Goal: Task Accomplishment & Management: Manage account settings

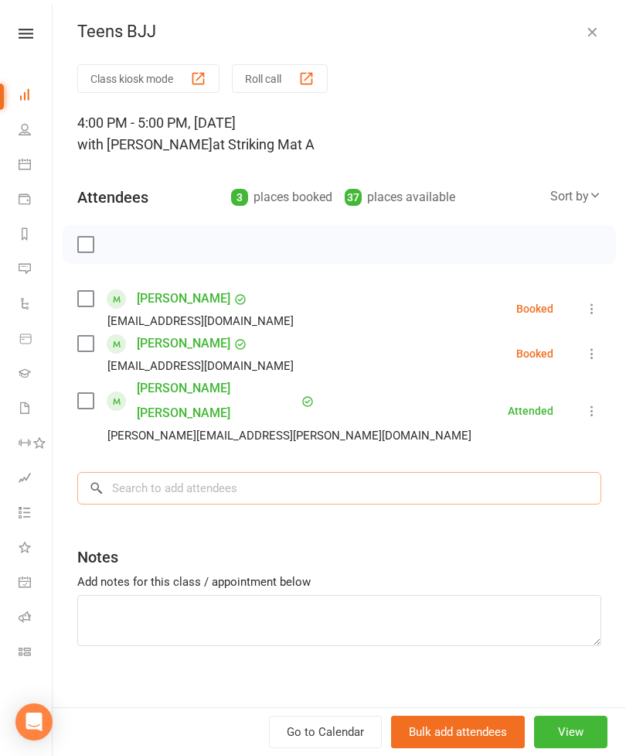
click at [326, 472] on input "search" at bounding box center [339, 488] width 524 height 32
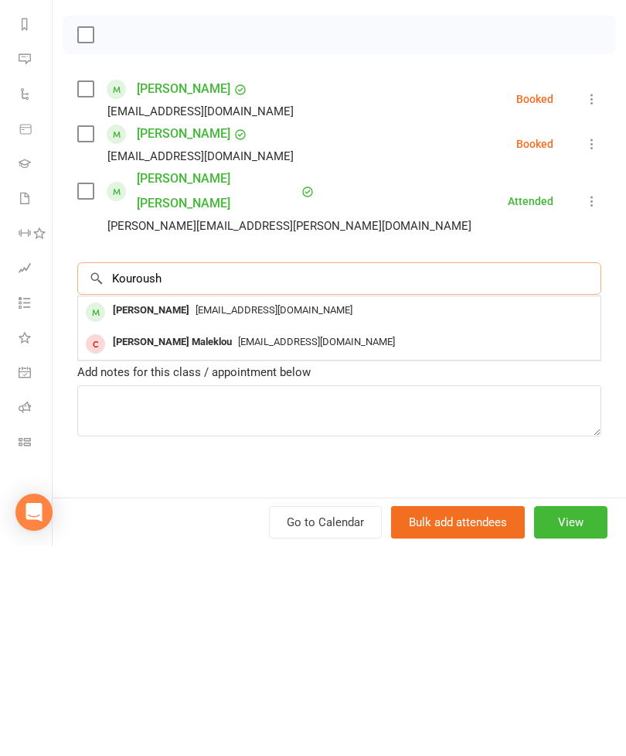
type input "Kouroush"
click at [171, 509] on div "[PERSON_NAME]" at bounding box center [151, 520] width 89 height 22
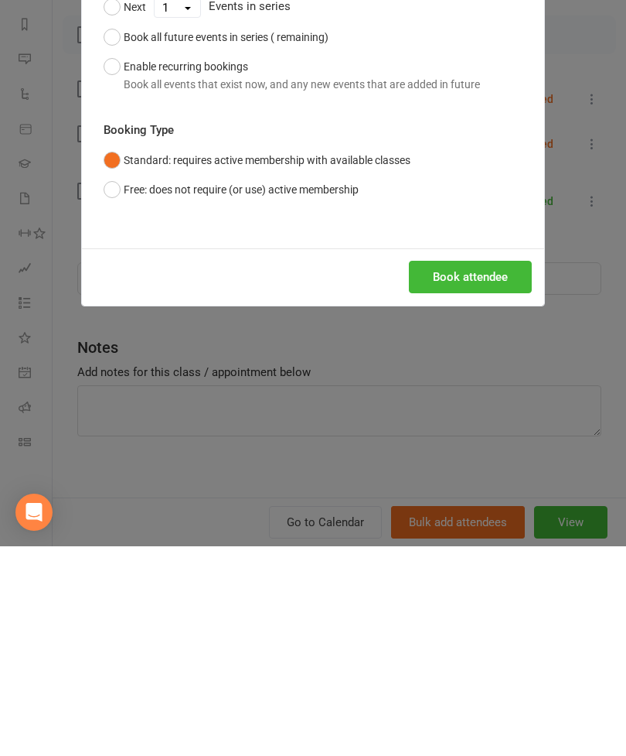
scroll to position [210, 0]
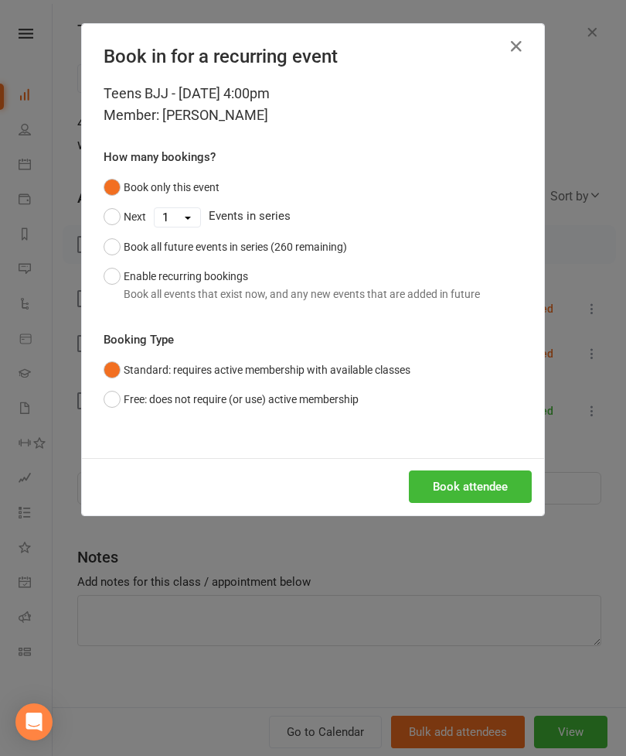
click at [473, 492] on button "Book attendee" at bounding box center [470, 486] width 123 height 32
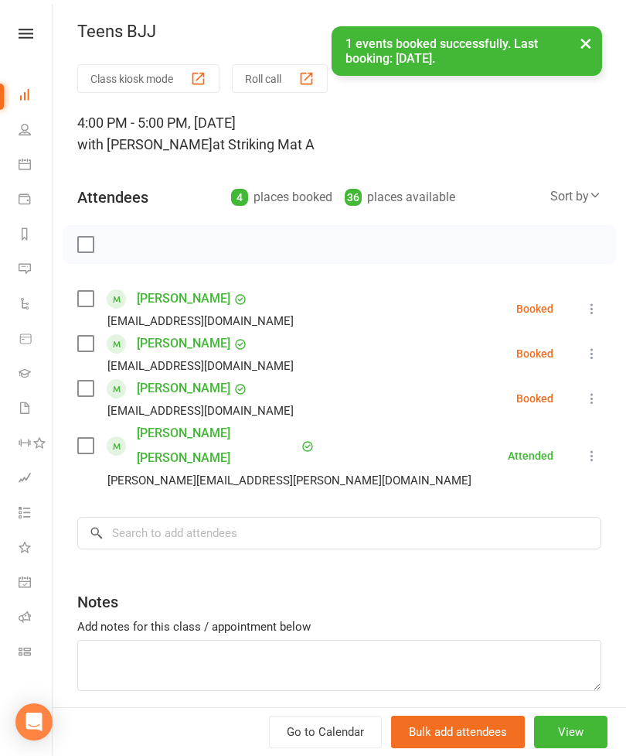
click at [87, 387] on label at bounding box center [84, 388] width 15 height 15
click at [572, 204] on div "Sort by" at bounding box center [576, 196] width 51 height 20
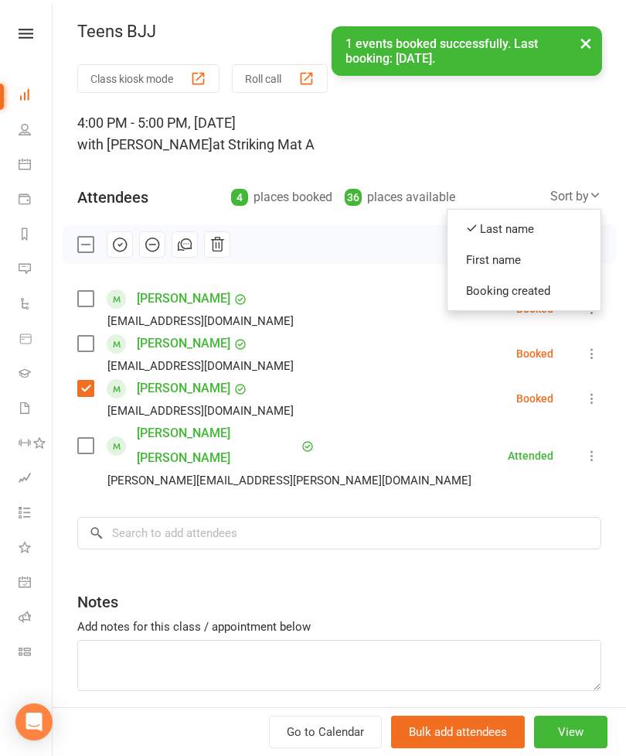
click at [497, 260] on link "First name" at bounding box center [524, 259] width 153 height 31
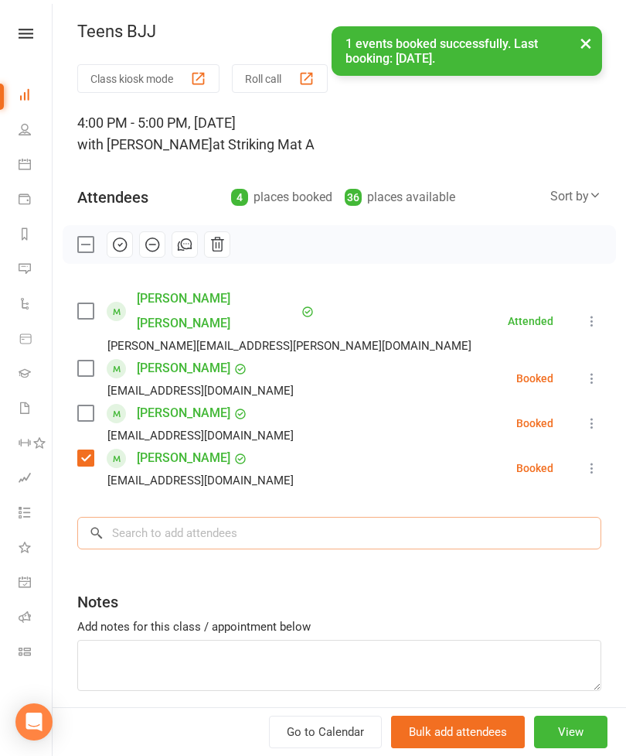
click at [230, 517] on input "search" at bounding box center [339, 533] width 524 height 32
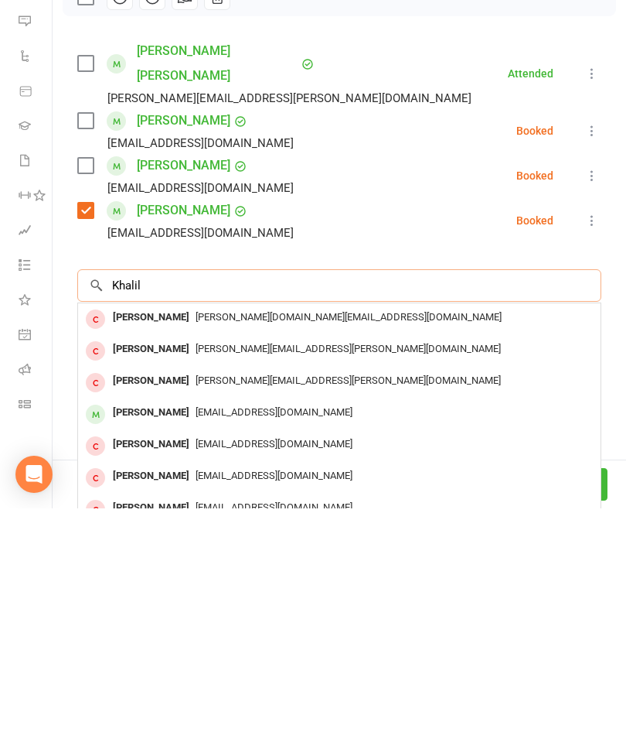
type input "Khalil"
click at [168, 649] on div "[PERSON_NAME]" at bounding box center [151, 660] width 89 height 22
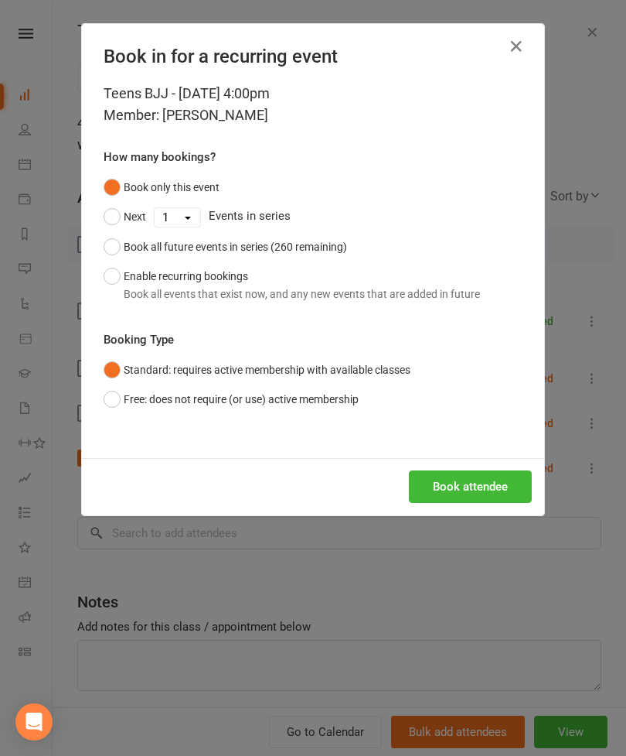
click at [483, 486] on button "Book attendee" at bounding box center [470, 486] width 123 height 32
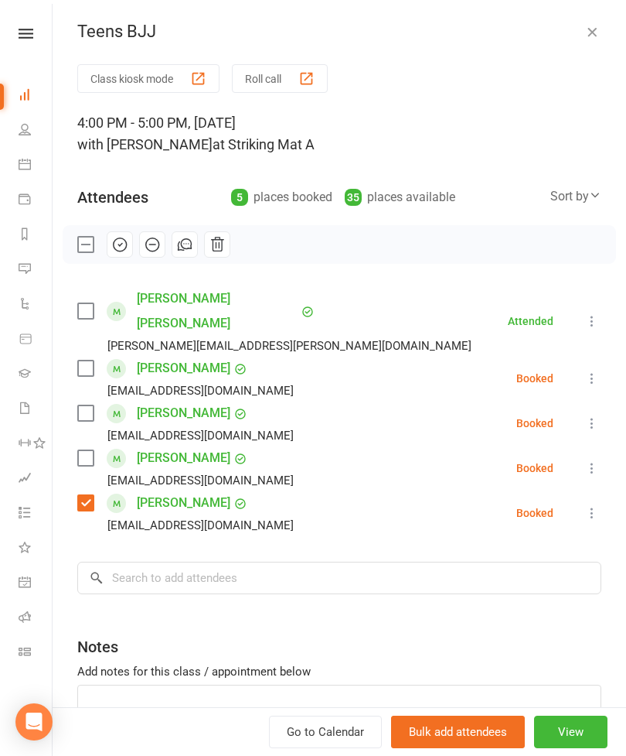
click at [92, 450] on label at bounding box center [84, 457] width 15 height 15
click at [227, 562] on input "search" at bounding box center [339, 578] width 524 height 32
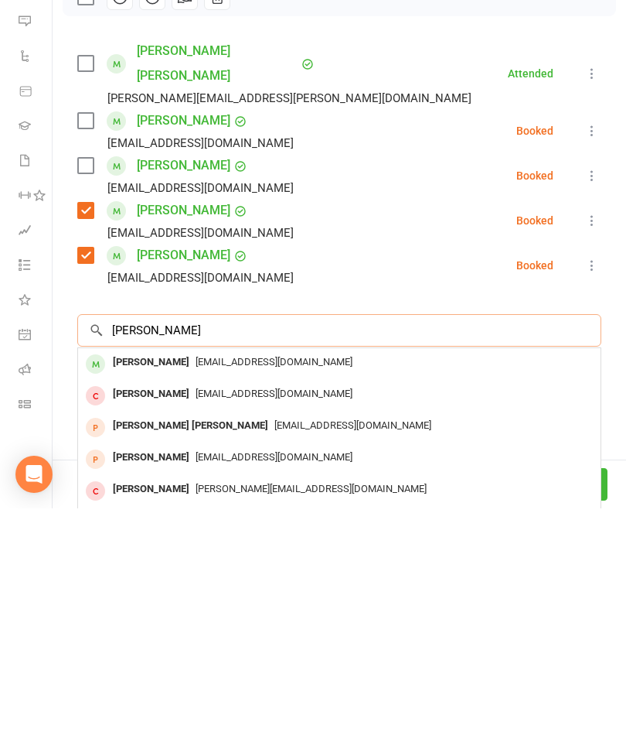
type input "[PERSON_NAME]"
click at [155, 599] on div "[PERSON_NAME]" at bounding box center [151, 610] width 89 height 22
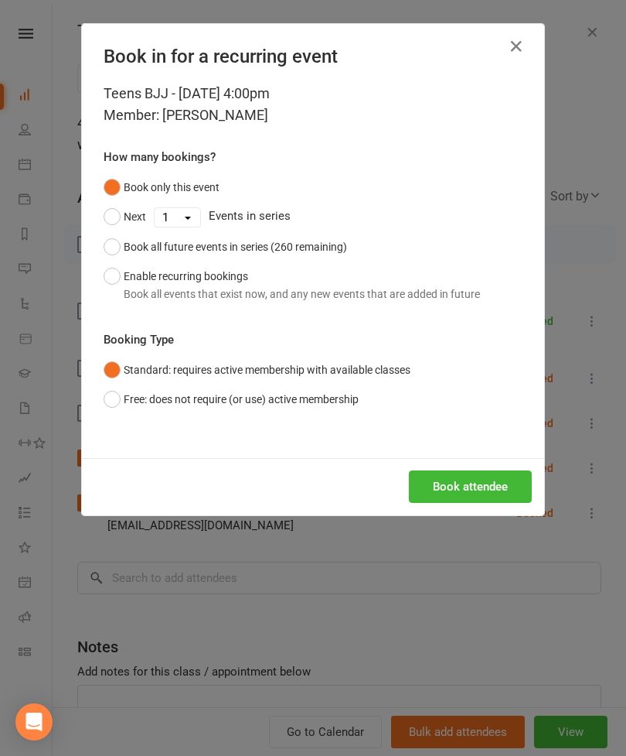
click at [466, 497] on button "Book attendee" at bounding box center [470, 486] width 123 height 32
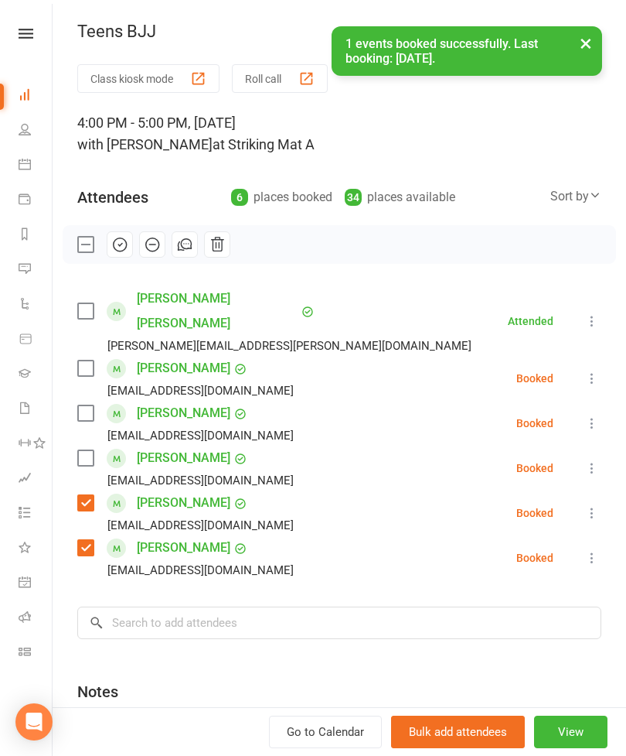
click at [90, 405] on label at bounding box center [84, 412] width 15 height 15
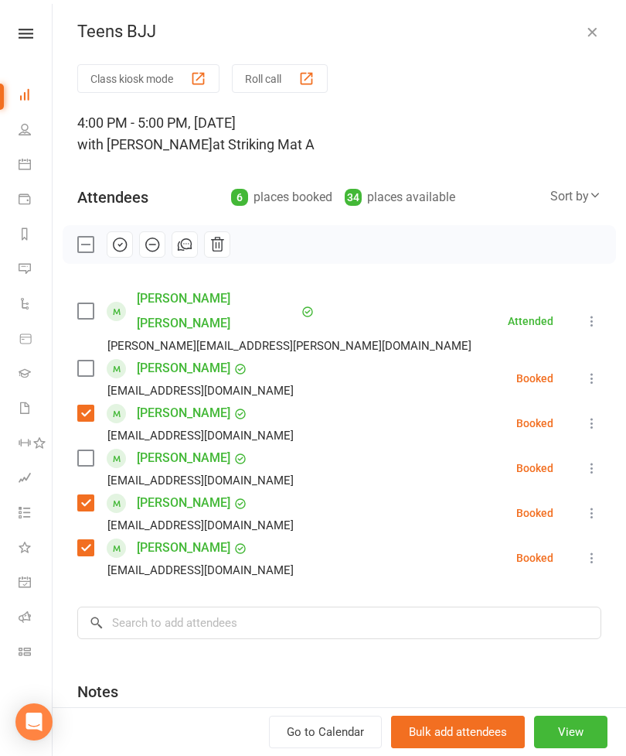
click at [271, 575] on div "Class kiosk mode Roll call 4:00 PM - 5:00 PM, [DATE] with [PERSON_NAME] at Stri…" at bounding box center [340, 461] width 574 height 794
click at [357, 614] on input "search" at bounding box center [339, 622] width 524 height 32
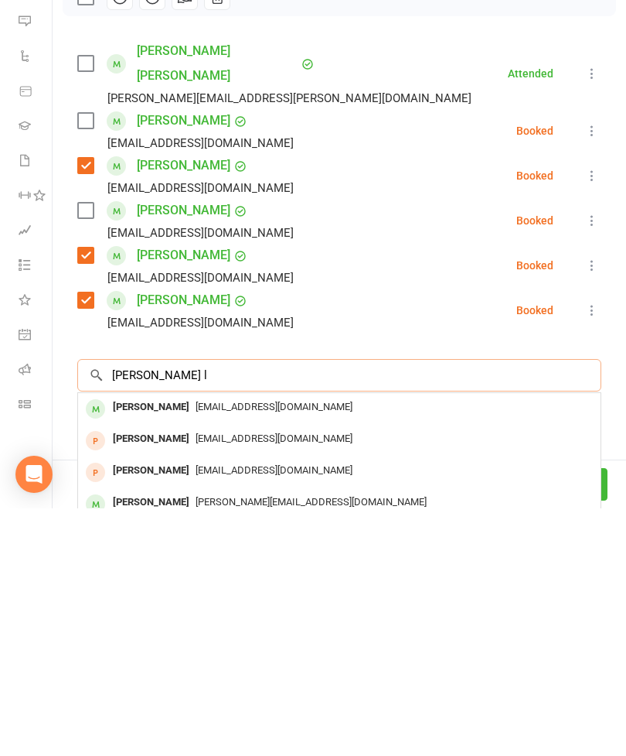
type input "[PERSON_NAME] l"
click at [168, 644] on div "[PERSON_NAME]" at bounding box center [151, 655] width 89 height 22
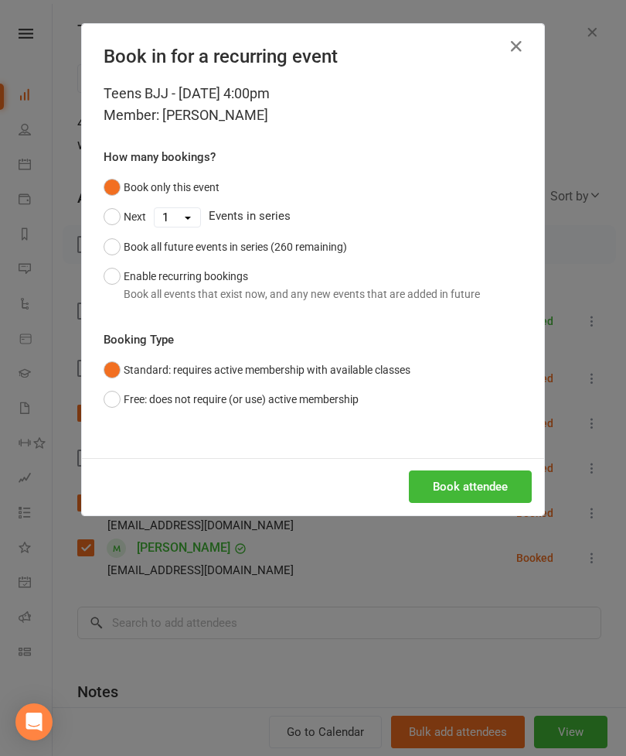
click at [490, 493] on button "Book attendee" at bounding box center [470, 486] width 123 height 32
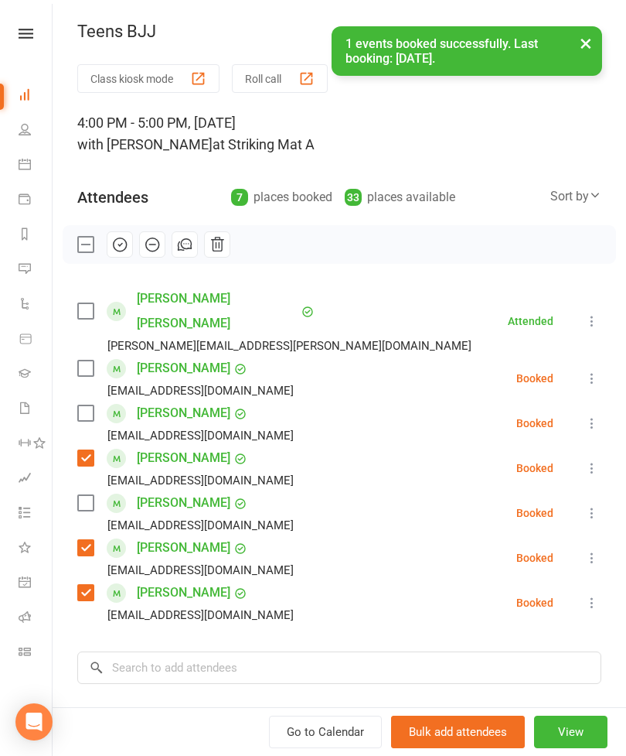
click at [93, 360] on label at bounding box center [84, 367] width 15 height 15
click at [274, 622] on div "Class kiosk mode Roll call 4:00 PM - 5:00 PM, [DATE] with [PERSON_NAME] at Stri…" at bounding box center [340, 483] width 574 height 838
click at [382, 654] on input "search" at bounding box center [339, 667] width 524 height 32
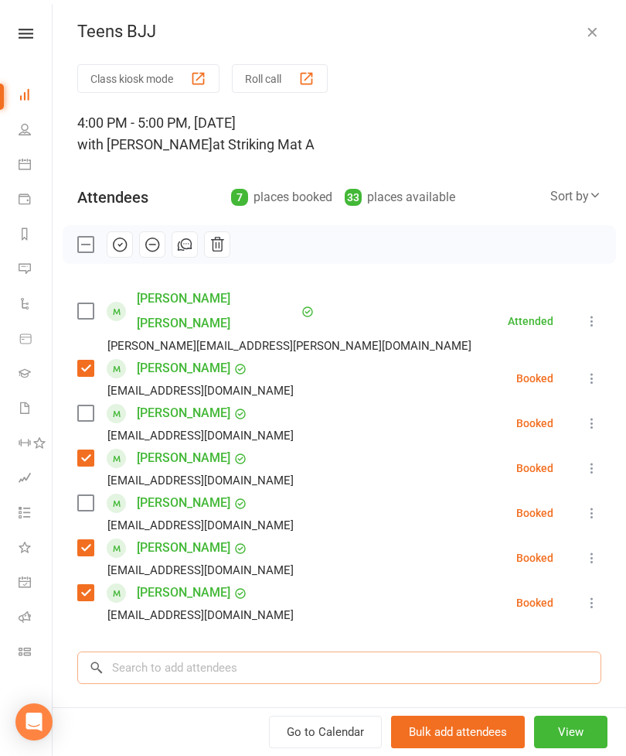
scroll to position [1249, 0]
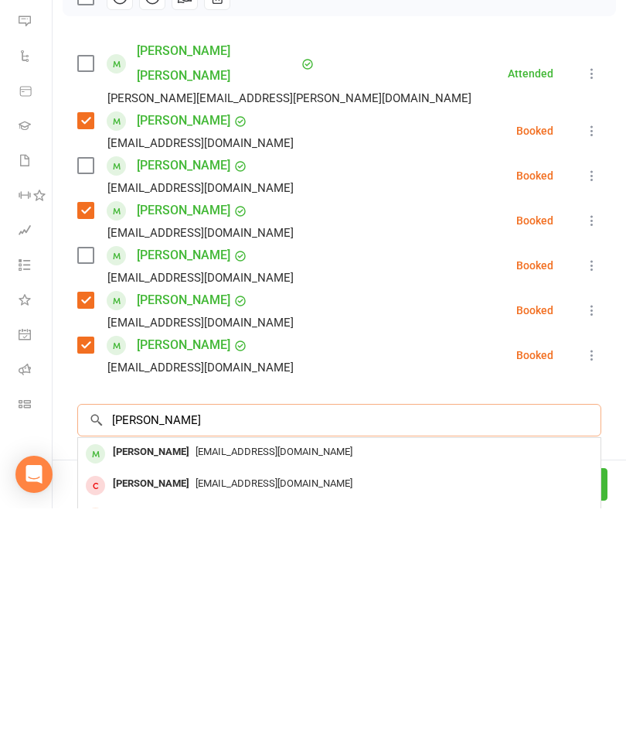
type input "[PERSON_NAME]"
click at [168, 688] on div "[PERSON_NAME]" at bounding box center [151, 699] width 89 height 22
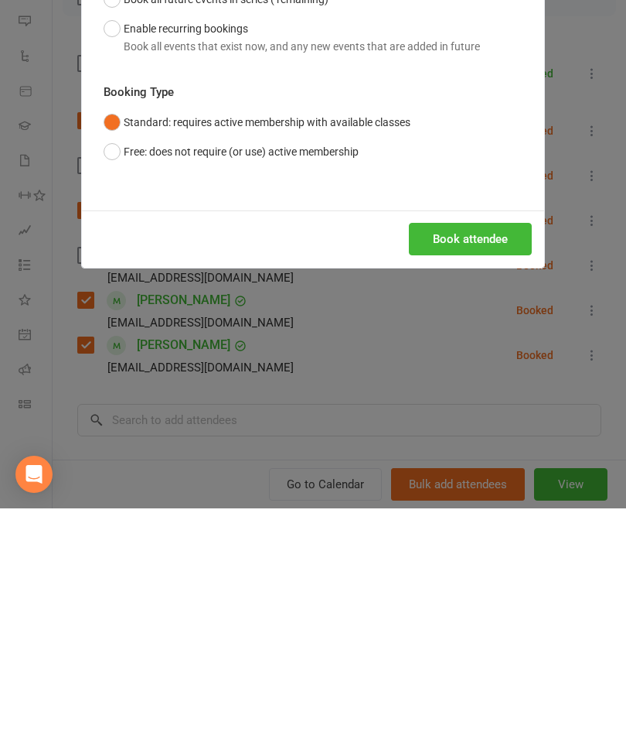
scroll to position [1497, 0]
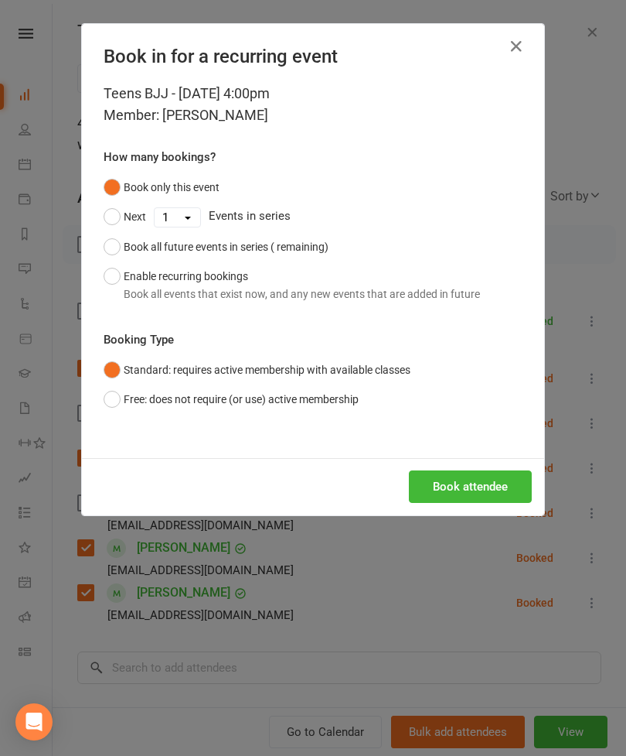
click at [466, 491] on button "Book attendee" at bounding box center [470, 486] width 123 height 32
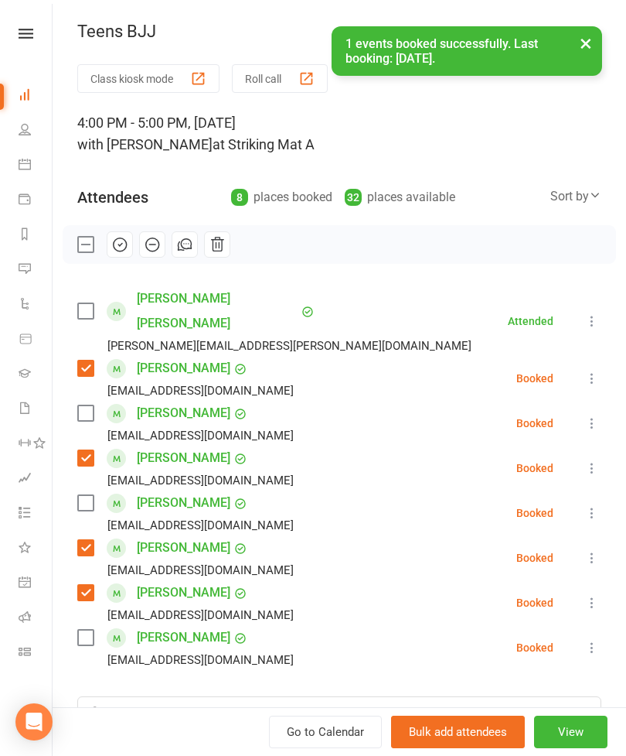
click at [83, 630] on label at bounding box center [84, 637] width 15 height 15
click at [557, 215] on div "Class kiosk mode Roll call 4:00 PM - 5:00 PM, [DATE] with [PERSON_NAME] at Stri…" at bounding box center [340, 505] width 574 height 883
click at [591, 198] on icon at bounding box center [595, 195] width 12 height 12
click at [592, 151] on div "4:00 PM - 5:00 PM, [DATE] with [PERSON_NAME] at Striking Mat A" at bounding box center [339, 133] width 524 height 43
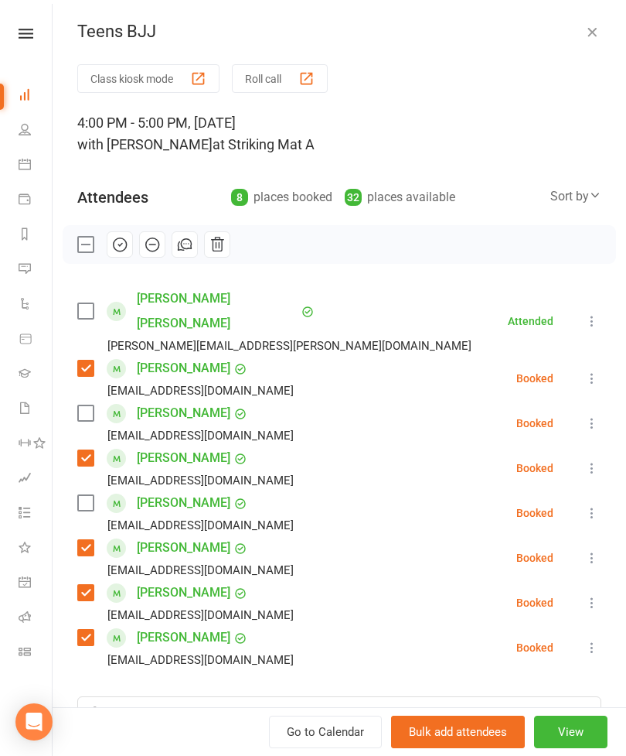
scroll to position [118, 0]
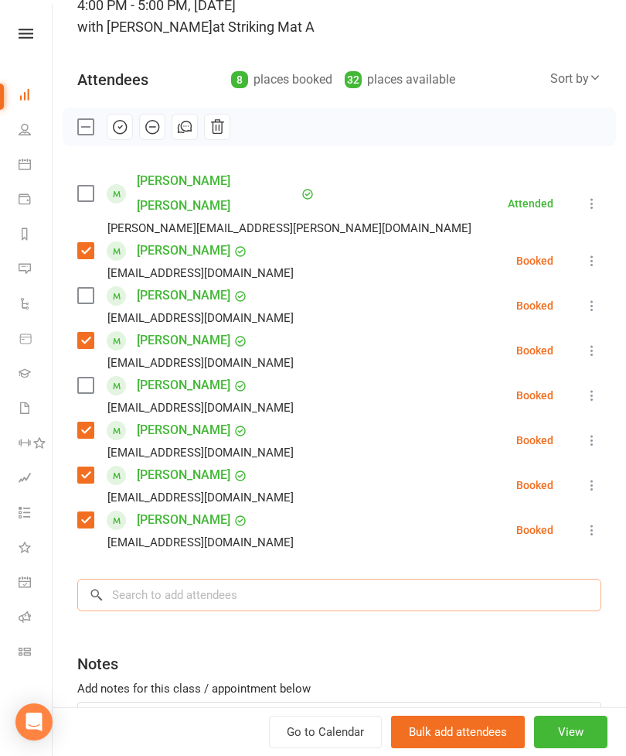
click at [254, 579] on input "search" at bounding box center [339, 595] width 524 height 32
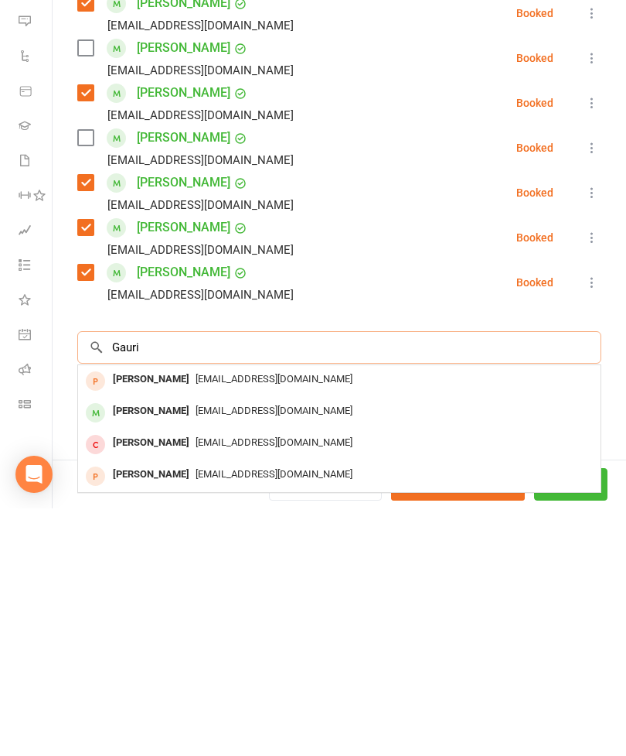
type input "Gauri"
click at [196, 652] on span "[EMAIL_ADDRESS][DOMAIN_NAME]" at bounding box center [274, 658] width 157 height 12
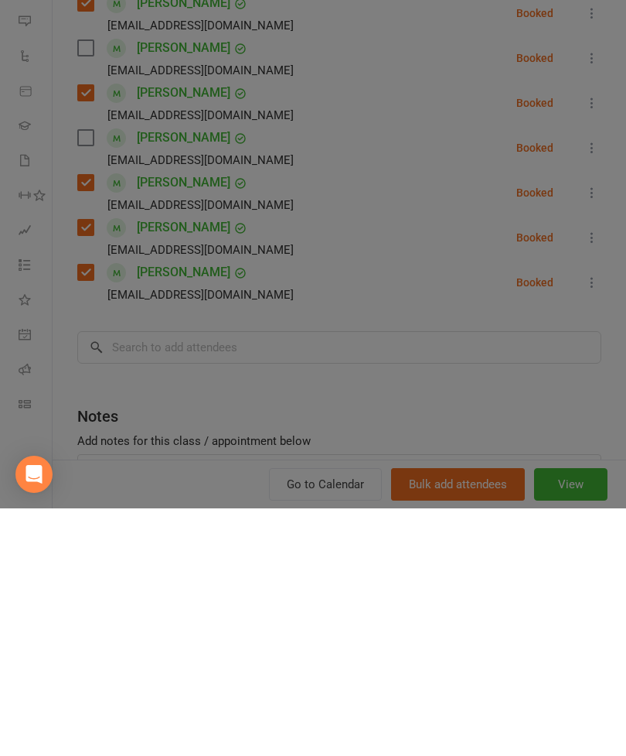
scroll to position [1701, 0]
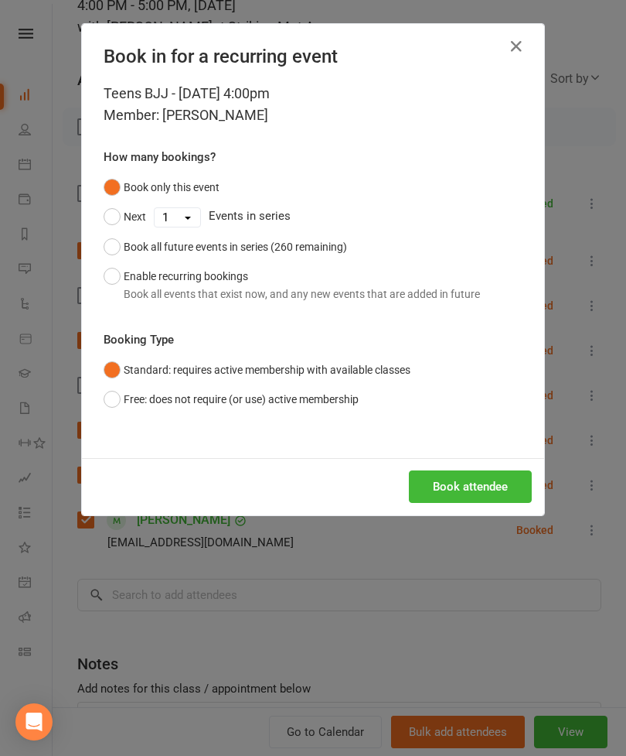
click at [493, 478] on button "Book attendee" at bounding box center [470, 486] width 123 height 32
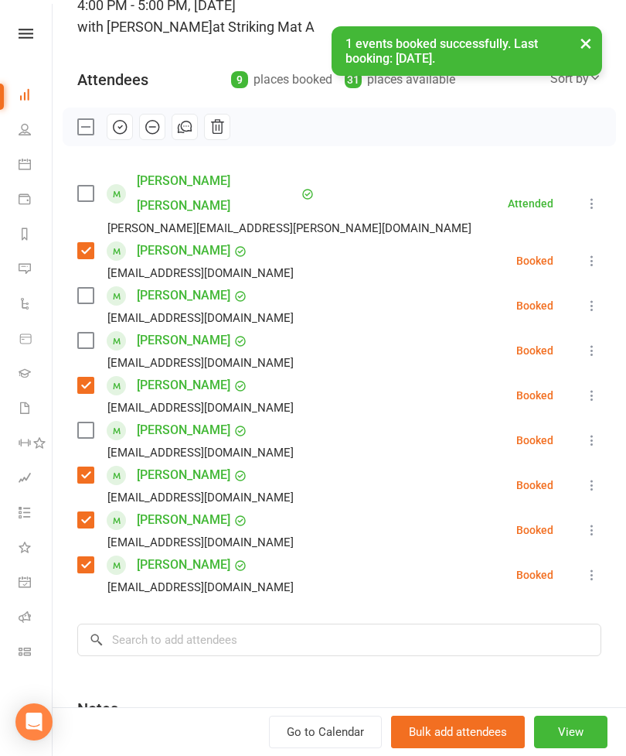
click at [86, 333] on label at bounding box center [84, 340] width 15 height 15
click at [234, 623] on input "search" at bounding box center [339, 639] width 524 height 32
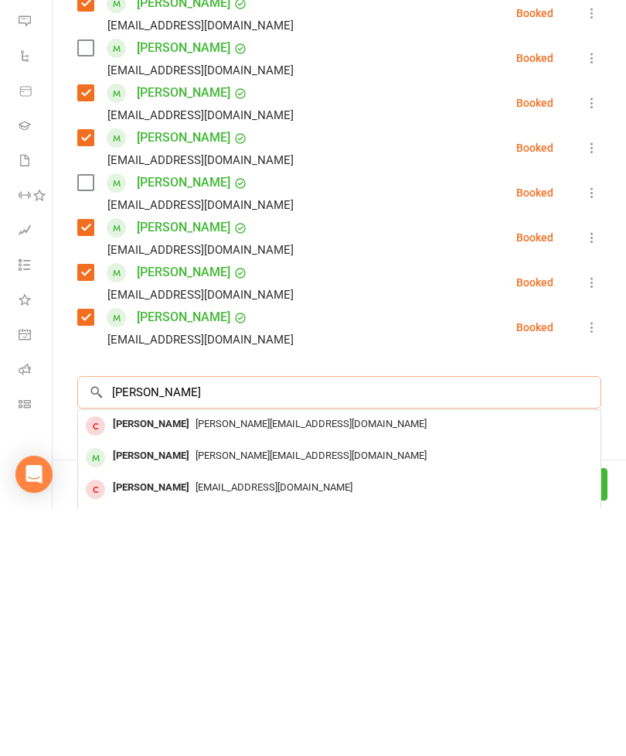
type input "[PERSON_NAME]"
click at [162, 692] on div "[PERSON_NAME]" at bounding box center [151, 703] width 89 height 22
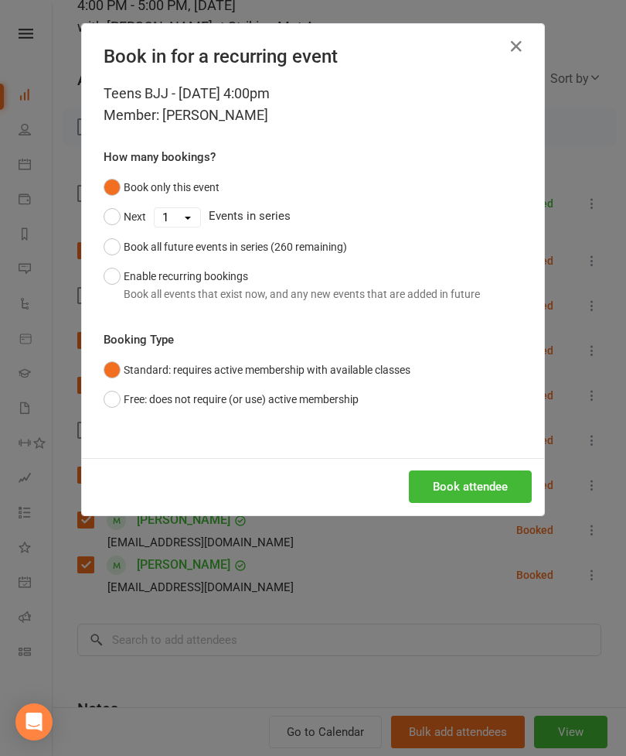
click at [432, 484] on button "Book attendee" at bounding box center [470, 486] width 123 height 32
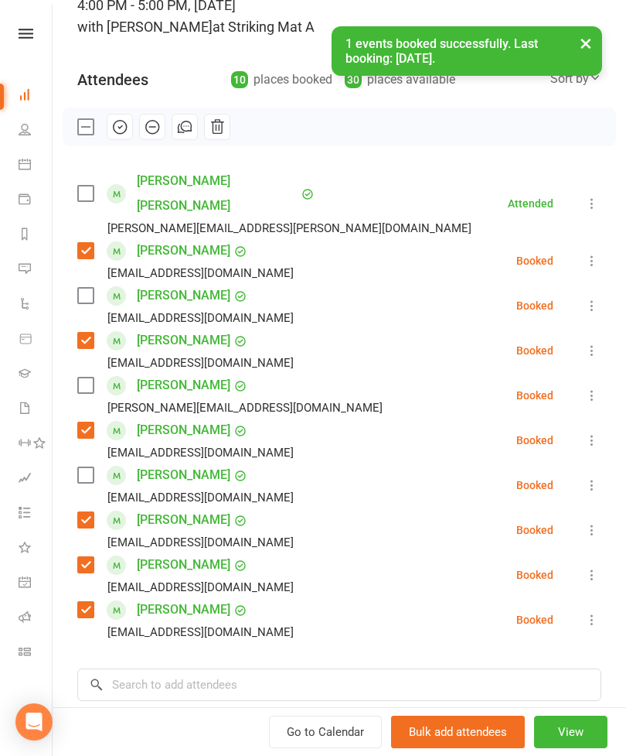
click at [92, 377] on label at bounding box center [84, 384] width 15 height 15
click at [265, 668] on input "search" at bounding box center [339, 684] width 524 height 32
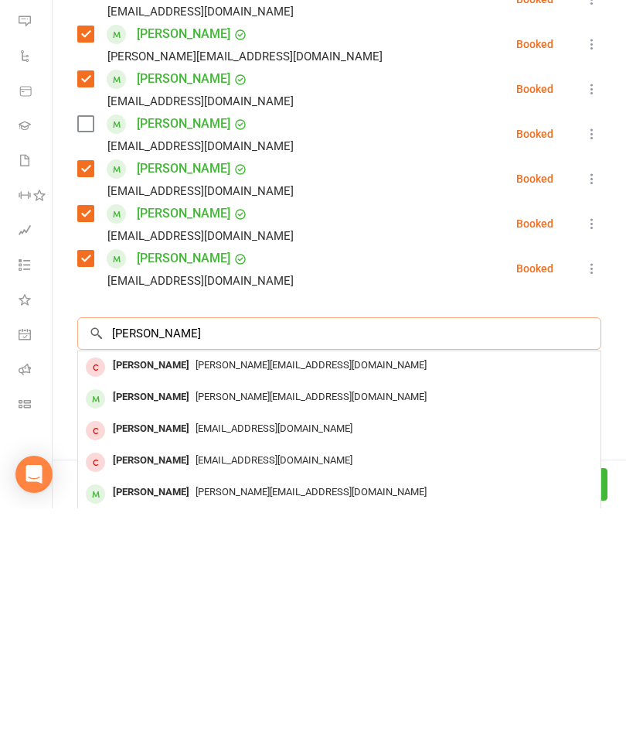
scroll to position [224, 0]
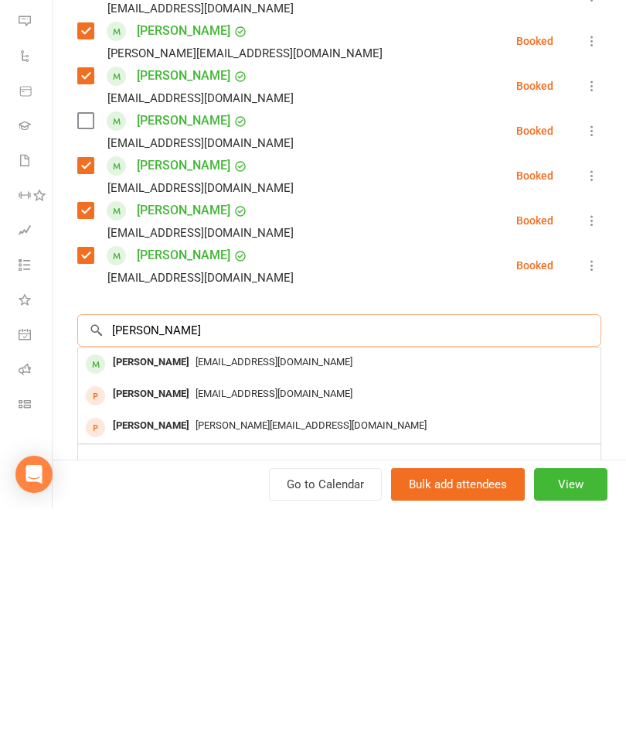
type input "[PERSON_NAME]"
click at [168, 599] on div "[PERSON_NAME]" at bounding box center [151, 610] width 89 height 22
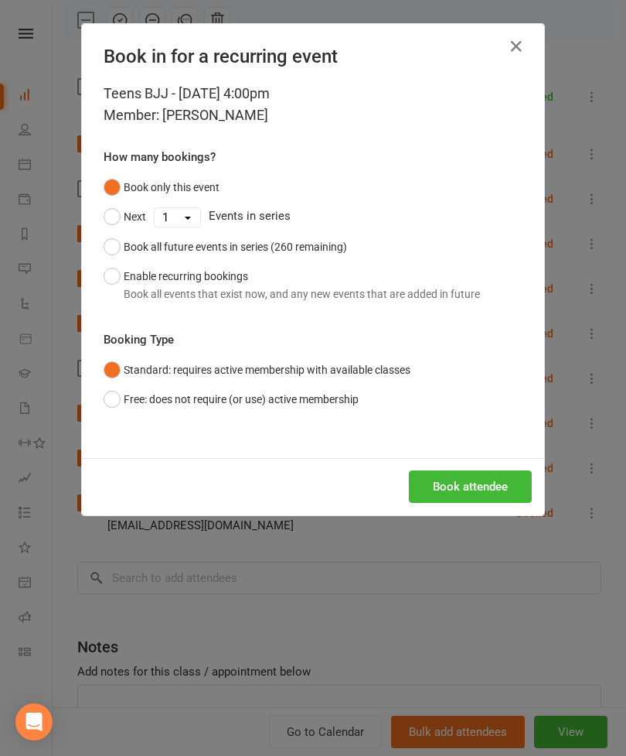
click at [501, 490] on button "Book attendee" at bounding box center [470, 486] width 123 height 32
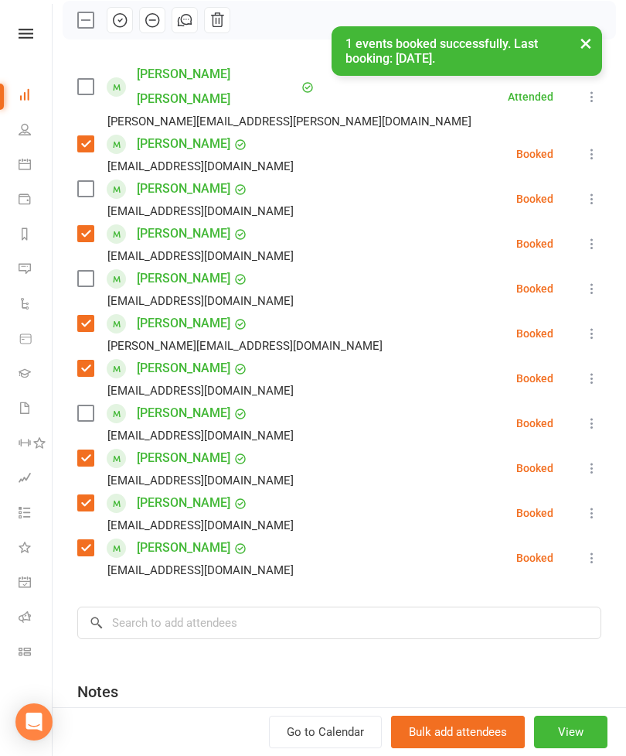
click at [90, 271] on label at bounding box center [84, 278] width 15 height 15
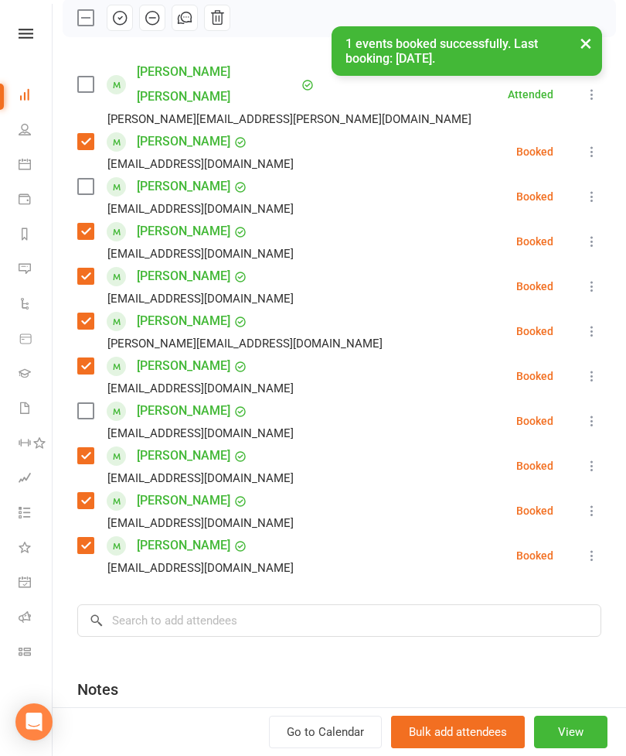
scroll to position [228, 0]
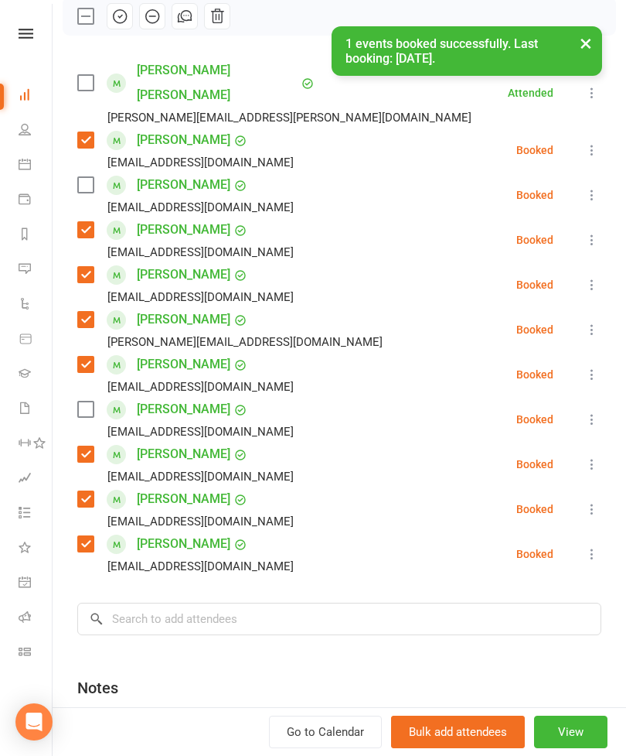
click at [95, 26] on div "× 1 events booked successfully. Last booking: [DATE]." at bounding box center [303, 26] width 606 height 0
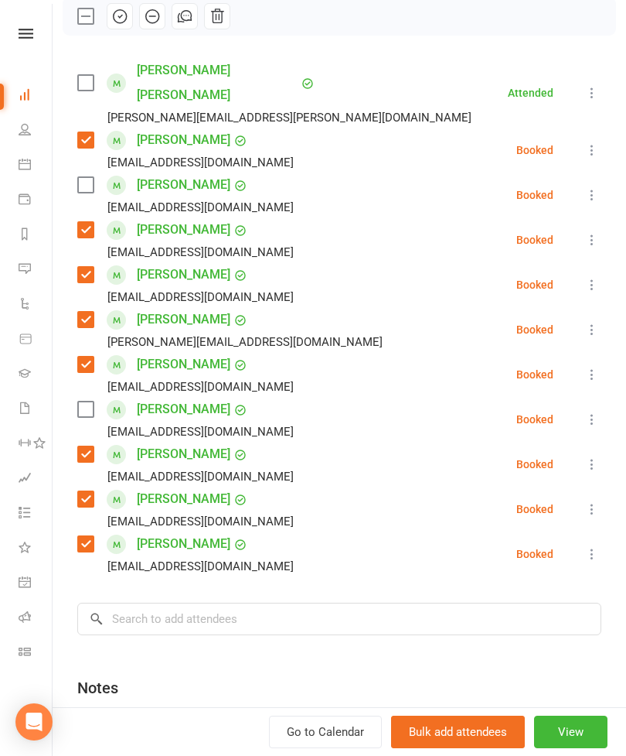
click at [82, 75] on label at bounding box center [84, 82] width 15 height 15
click at [226, 603] on input "search" at bounding box center [339, 619] width 524 height 32
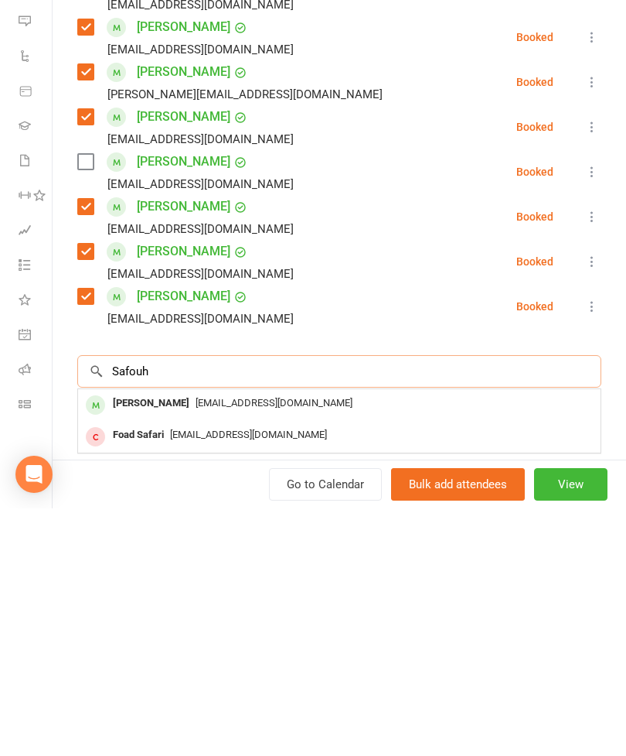
type input "Safouh"
click at [198, 644] on span "[EMAIL_ADDRESS][DOMAIN_NAME]" at bounding box center [274, 650] width 157 height 12
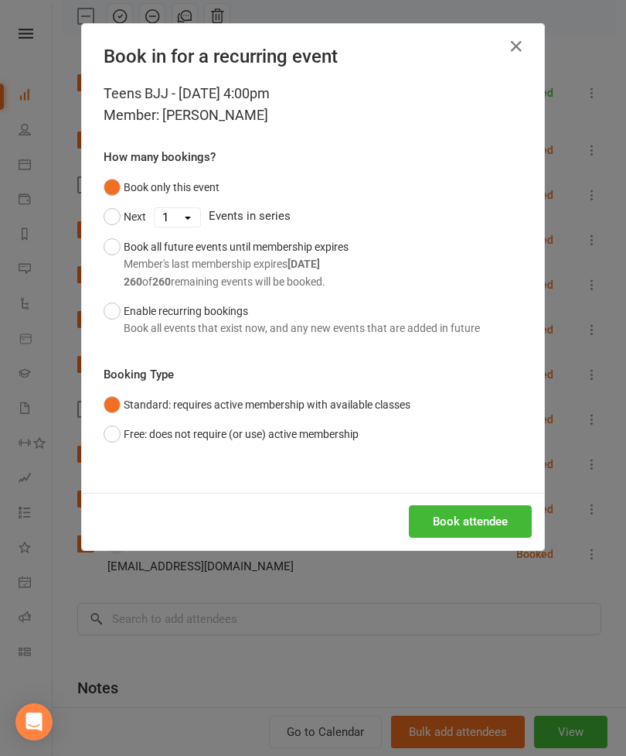
click at [438, 518] on button "Book attendee" at bounding box center [470, 521] width 123 height 32
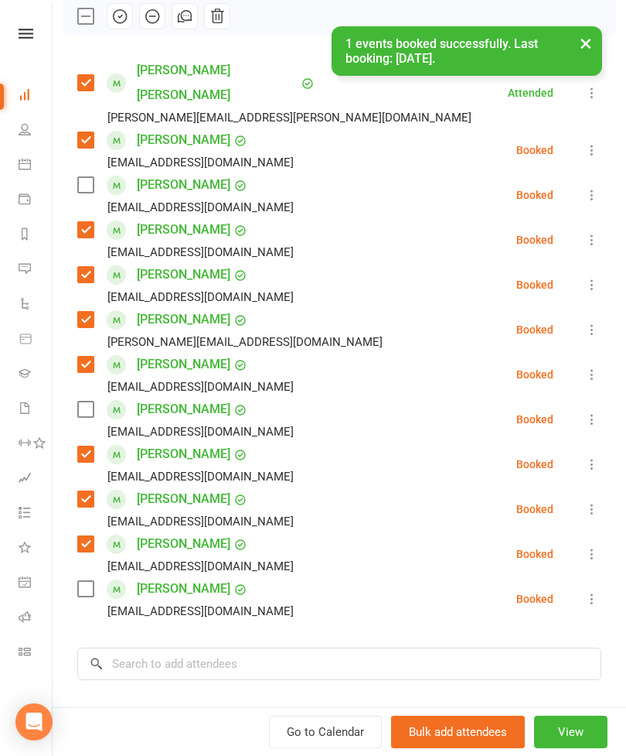
click at [92, 581] on label at bounding box center [84, 588] width 15 height 15
click at [90, 177] on label at bounding box center [84, 184] width 15 height 15
click at [79, 401] on label at bounding box center [84, 408] width 15 height 15
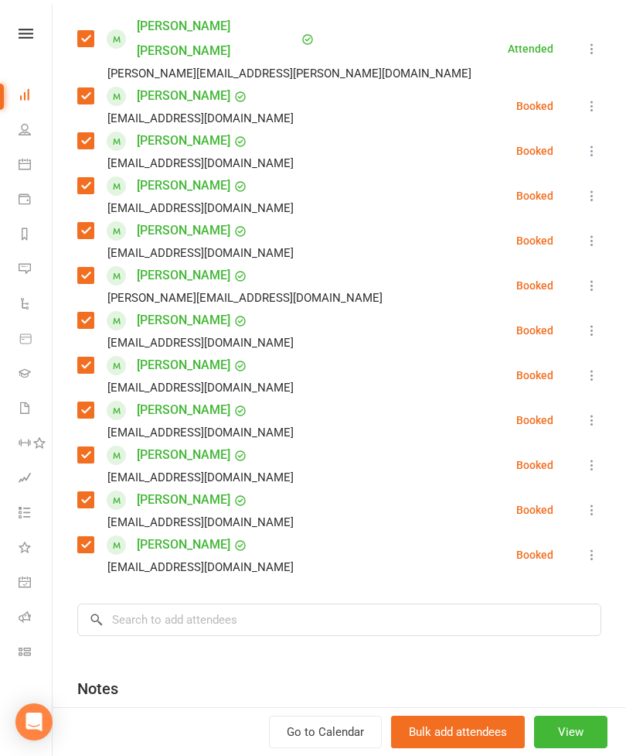
scroll to position [285, 0]
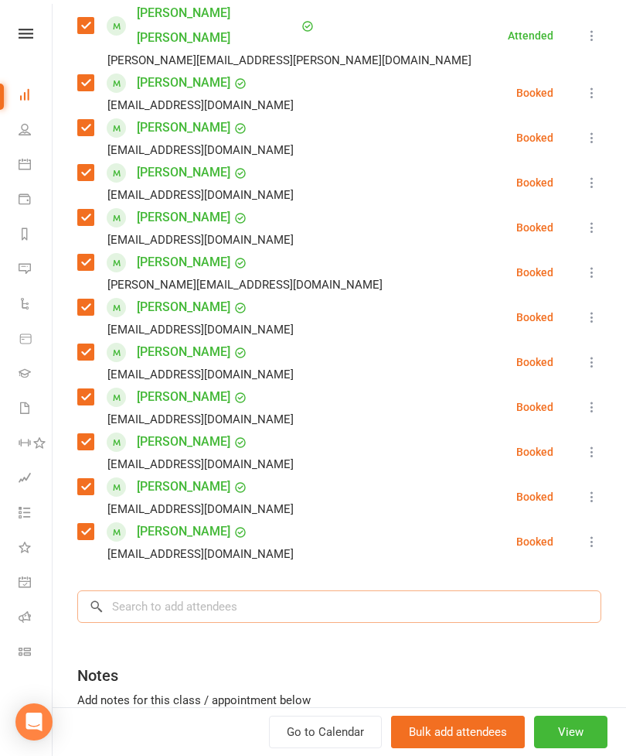
click at [248, 590] on input "search" at bounding box center [339, 606] width 524 height 32
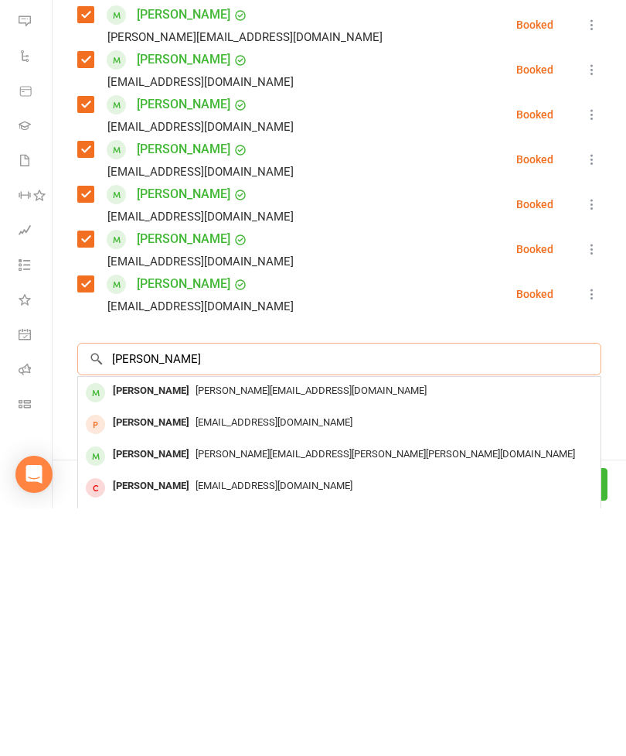
type input "[PERSON_NAME]"
click at [162, 627] on div "[PERSON_NAME][EMAIL_ADDRESS][DOMAIN_NAME]" at bounding box center [339, 638] width 510 height 22
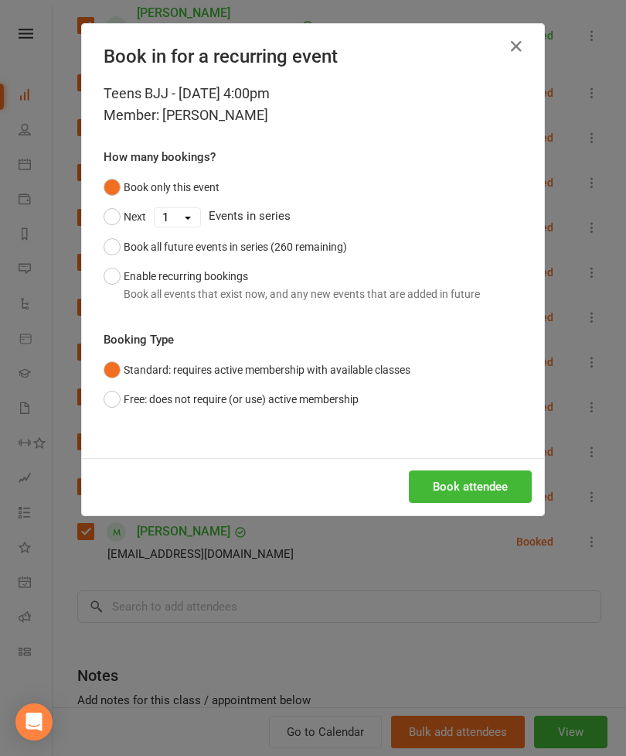
click at [467, 486] on button "Book attendee" at bounding box center [470, 486] width 123 height 32
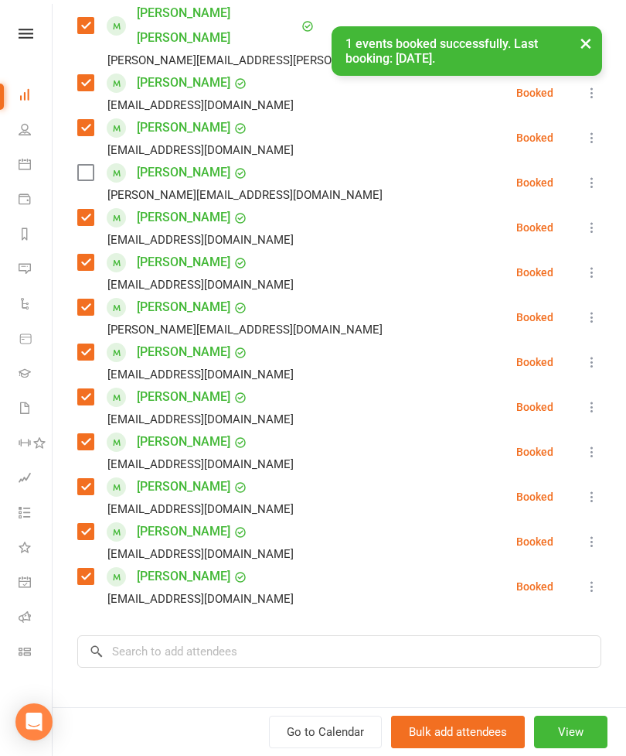
click at [83, 165] on label at bounding box center [84, 172] width 15 height 15
click at [241, 635] on input "search" at bounding box center [339, 651] width 524 height 32
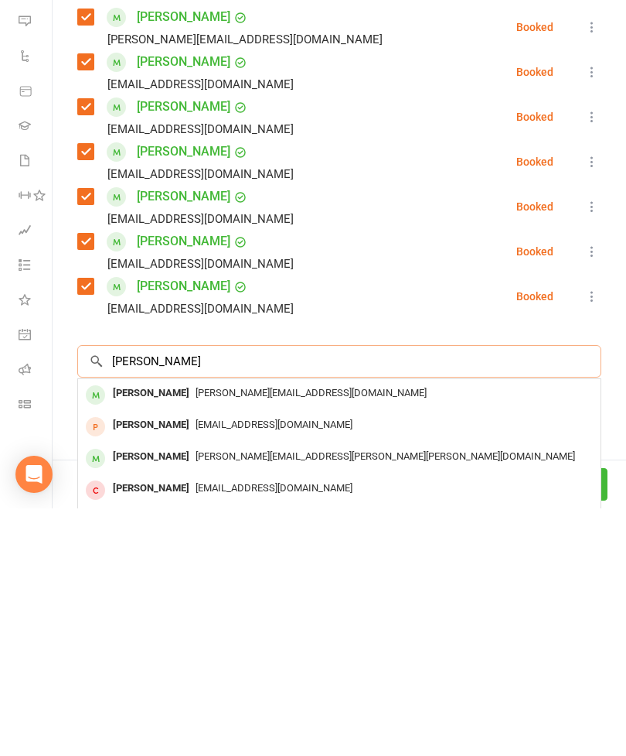
scroll to position [332, 0]
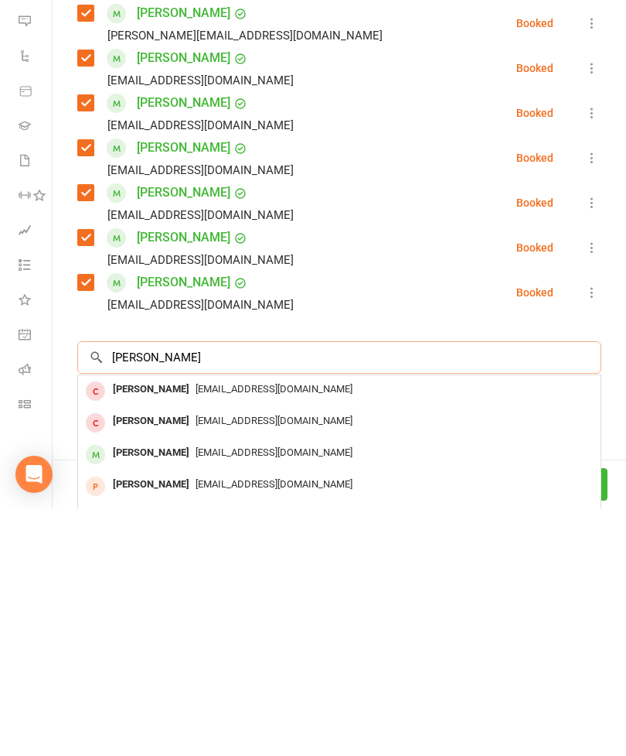
type input "[PERSON_NAME]"
click at [191, 689] on div "[PERSON_NAME]" at bounding box center [151, 700] width 89 height 22
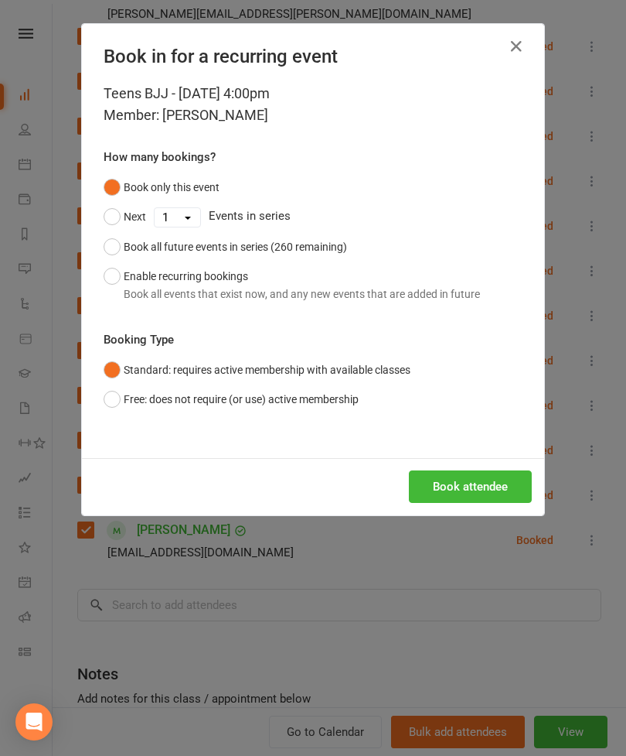
click at [485, 480] on button "Book attendee" at bounding box center [470, 486] width 123 height 32
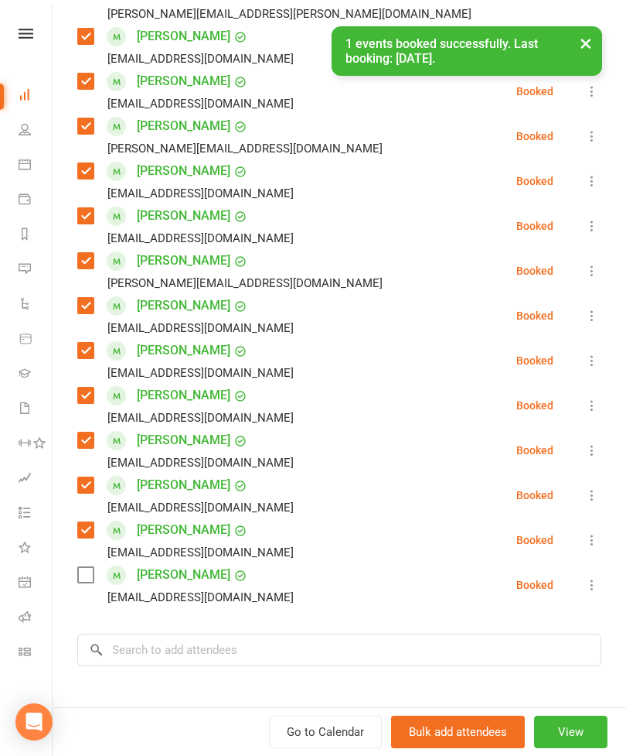
click at [82, 567] on label at bounding box center [84, 574] width 15 height 15
click at [197, 633] on input "search" at bounding box center [339, 649] width 524 height 32
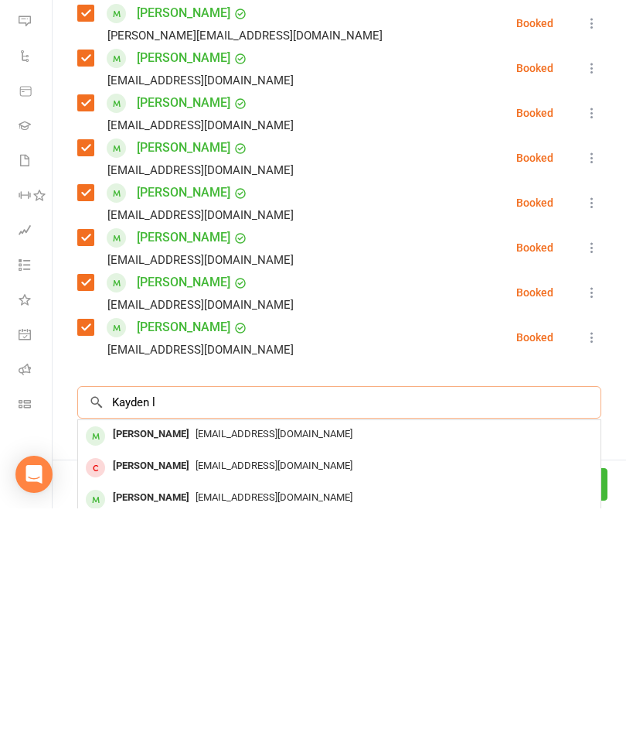
scroll to position [1701, 0]
type input "Kayden l"
click at [159, 671] on div "[PERSON_NAME]" at bounding box center [151, 682] width 89 height 22
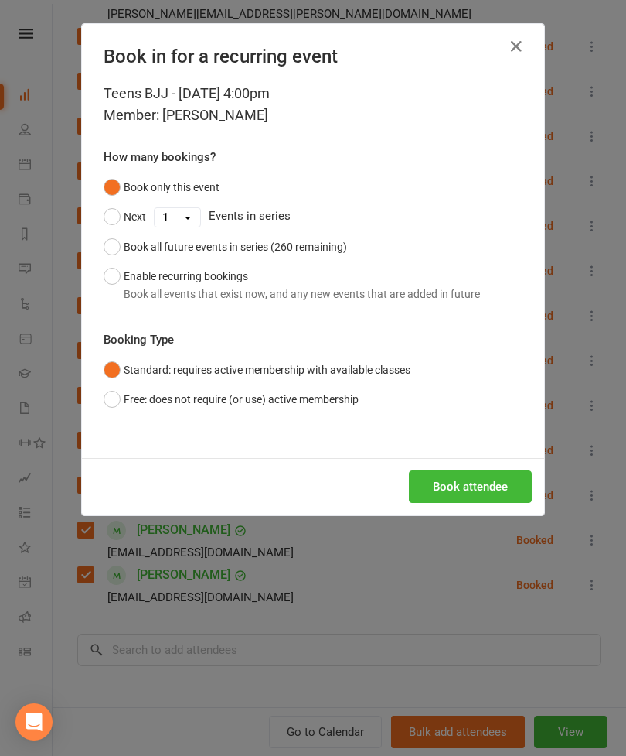
click at [490, 490] on button "Book attendee" at bounding box center [470, 486] width 123 height 32
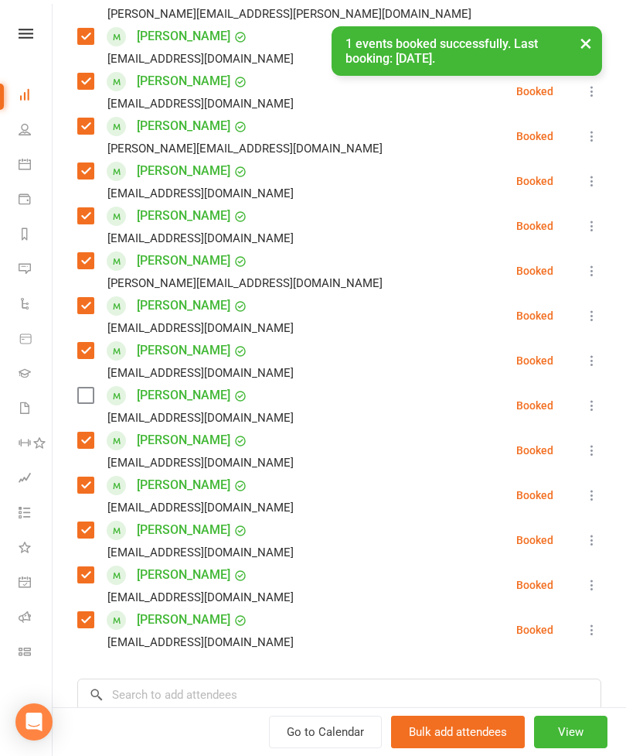
click at [79, 387] on label at bounding box center [84, 394] width 15 height 15
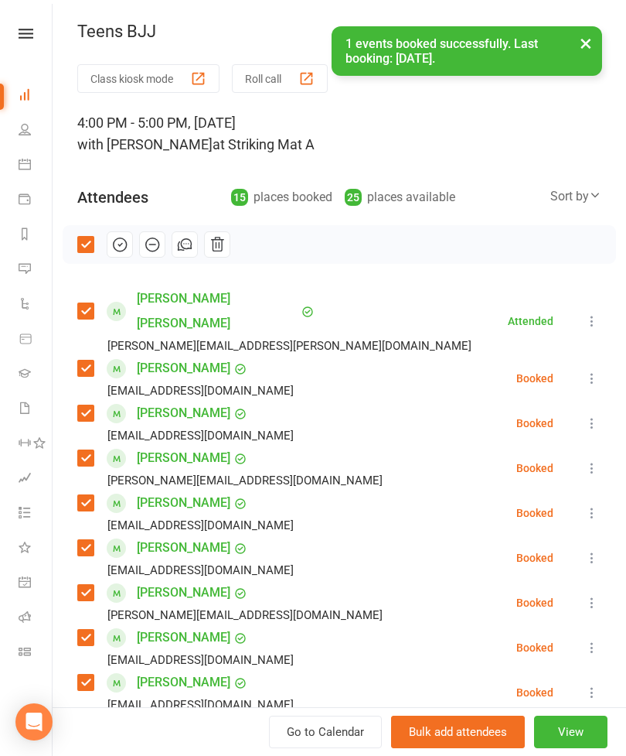
scroll to position [0, 0]
click at [118, 248] on icon "button" at bounding box center [119, 244] width 17 height 17
click at [585, 46] on button "×" at bounding box center [586, 42] width 28 height 33
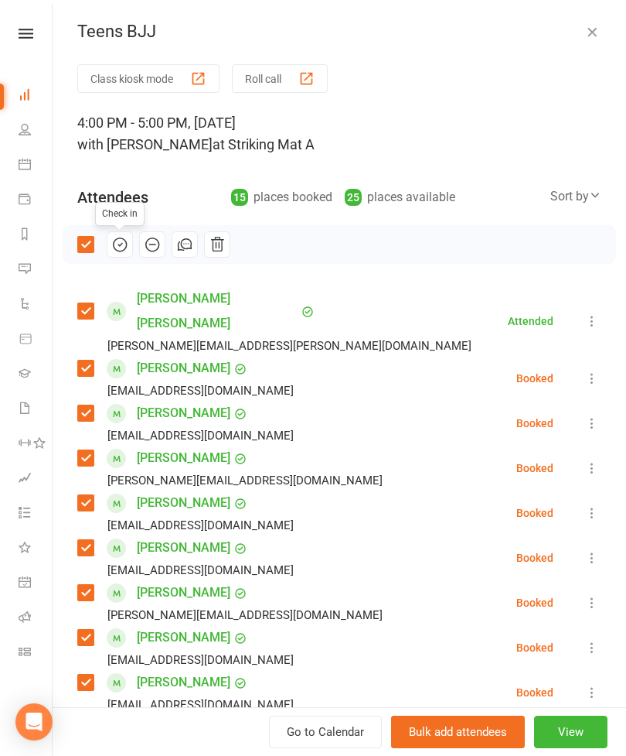
click at [593, 39] on icon "button" at bounding box center [592, 31] width 15 height 15
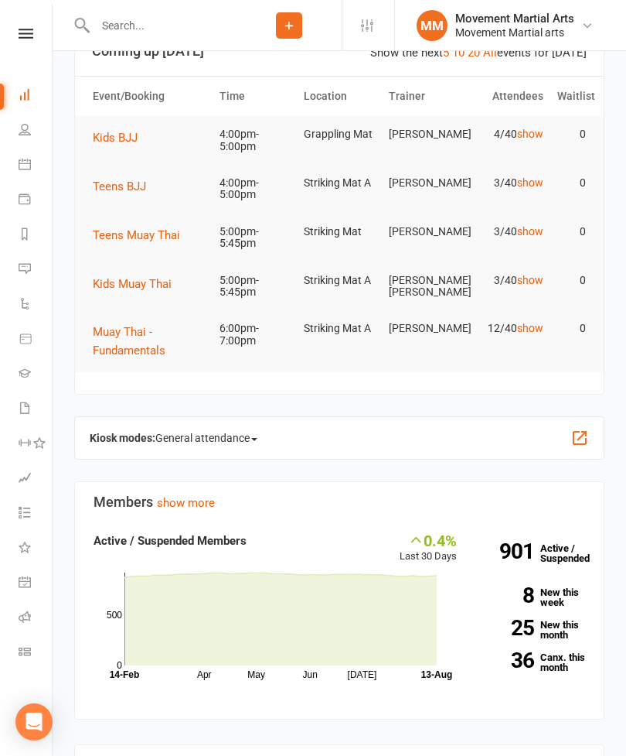
scroll to position [46, 0]
click at [130, 140] on span "Kids BJJ" at bounding box center [115, 138] width 45 height 14
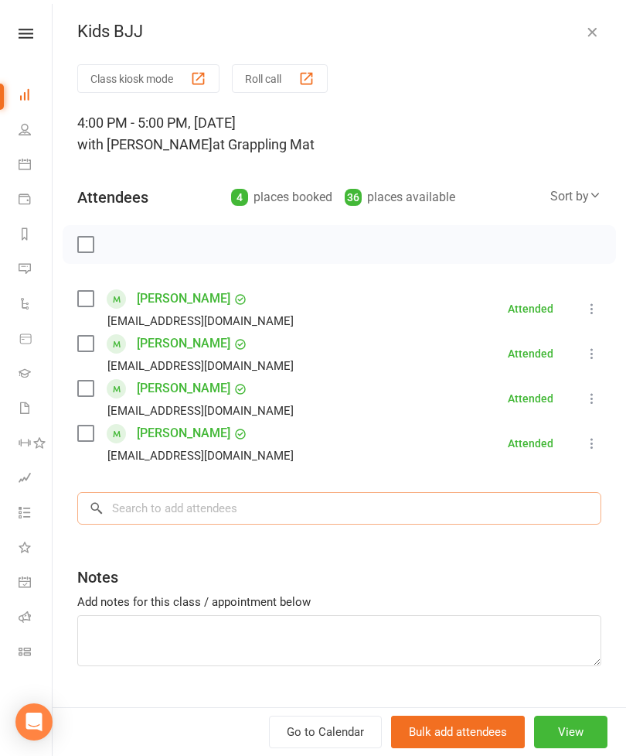
click at [224, 501] on input "search" at bounding box center [339, 508] width 524 height 32
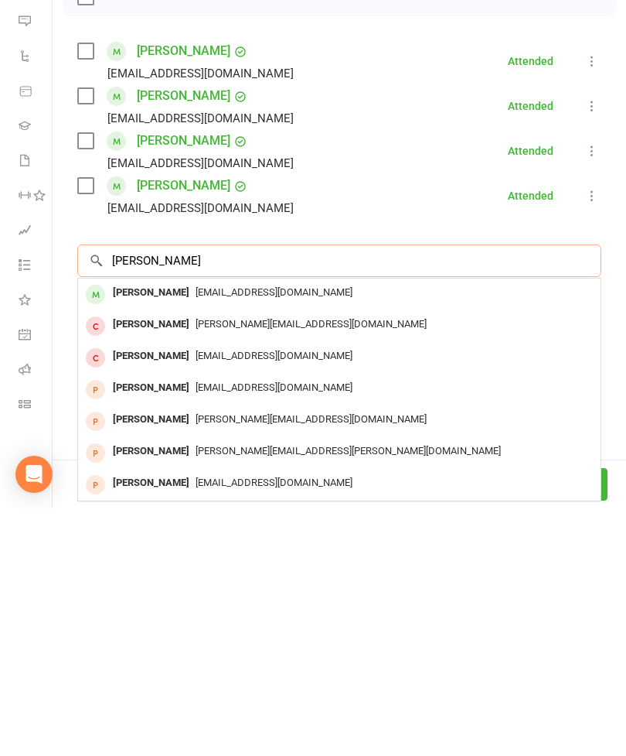
type input "[PERSON_NAME]"
click at [155, 529] on div "[PERSON_NAME]" at bounding box center [151, 540] width 89 height 22
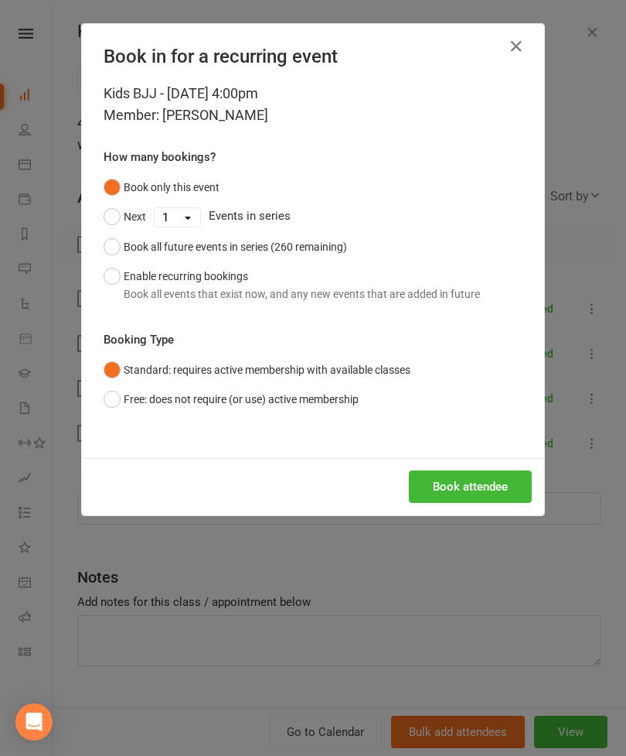
click at [469, 489] on button "Book attendee" at bounding box center [470, 486] width 123 height 32
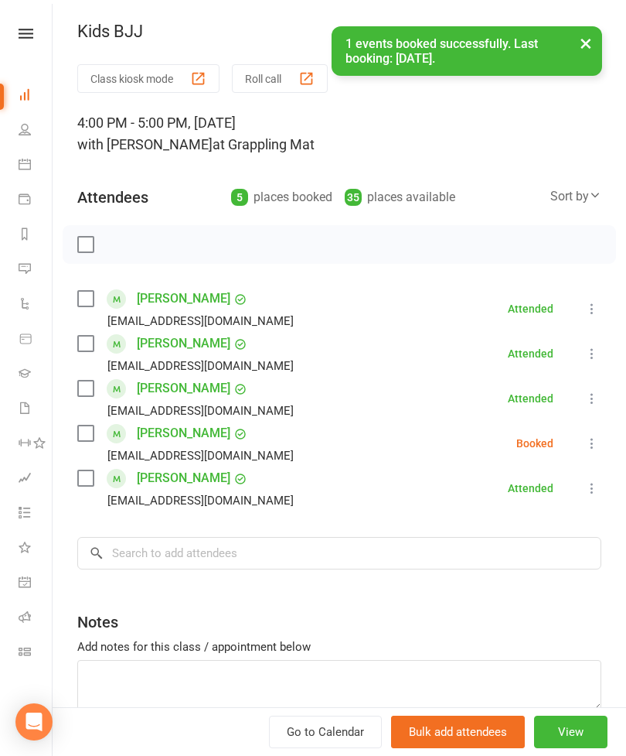
click at [87, 435] on label at bounding box center [84, 432] width 15 height 15
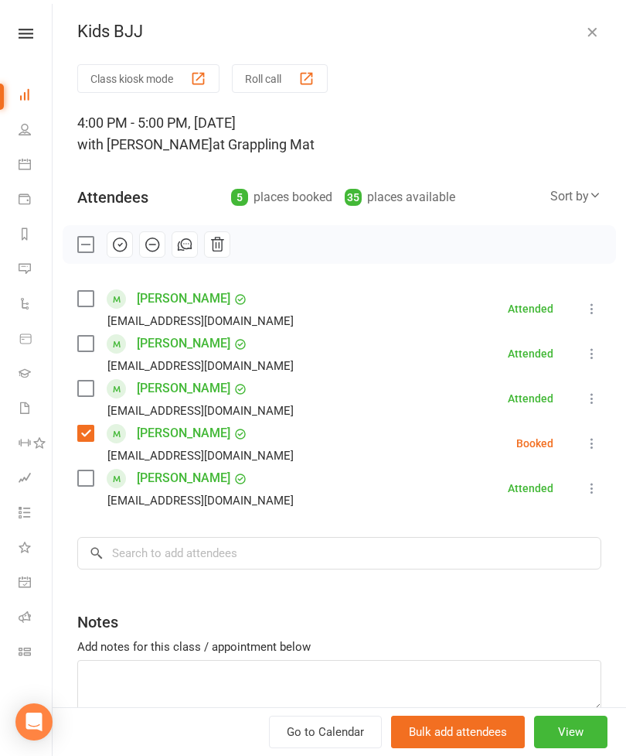
click at [88, 350] on label at bounding box center [84, 343] width 15 height 15
click at [90, 301] on label at bounding box center [84, 298] width 15 height 15
click at [261, 549] on input "search" at bounding box center [339, 553] width 524 height 32
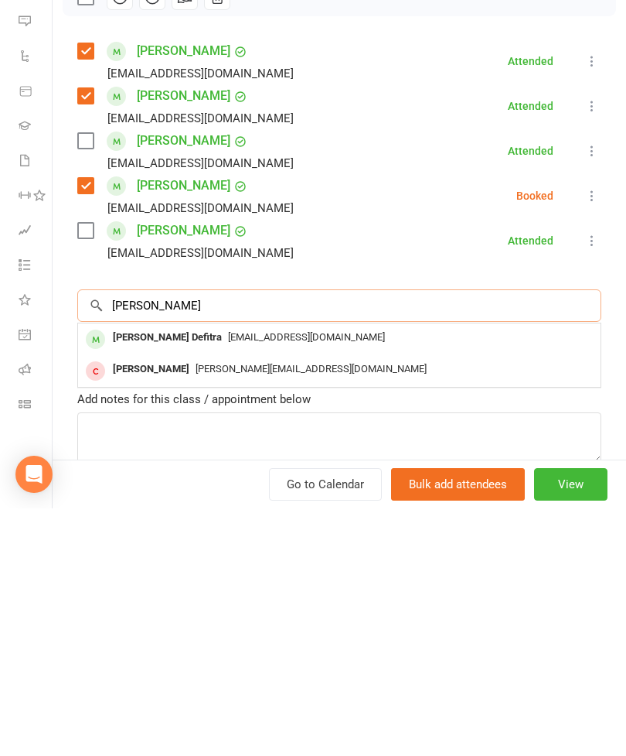
type input "[PERSON_NAME]"
click at [169, 574] on div "[PERSON_NAME] Defitra" at bounding box center [167, 585] width 121 height 22
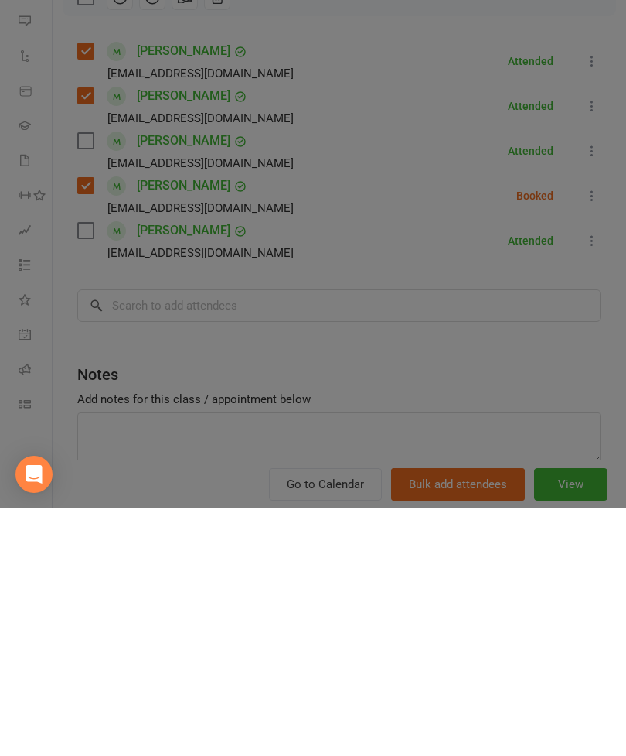
scroll to position [600, 0]
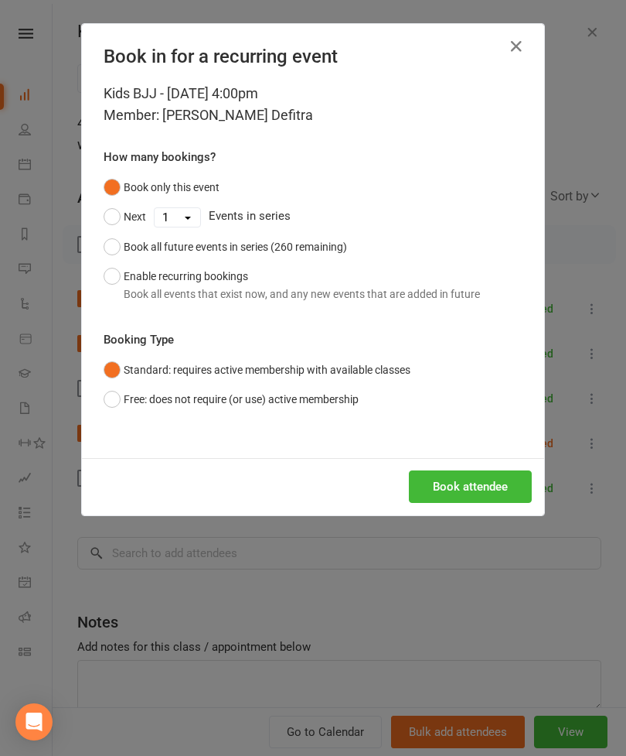
click at [491, 487] on button "Book attendee" at bounding box center [470, 486] width 123 height 32
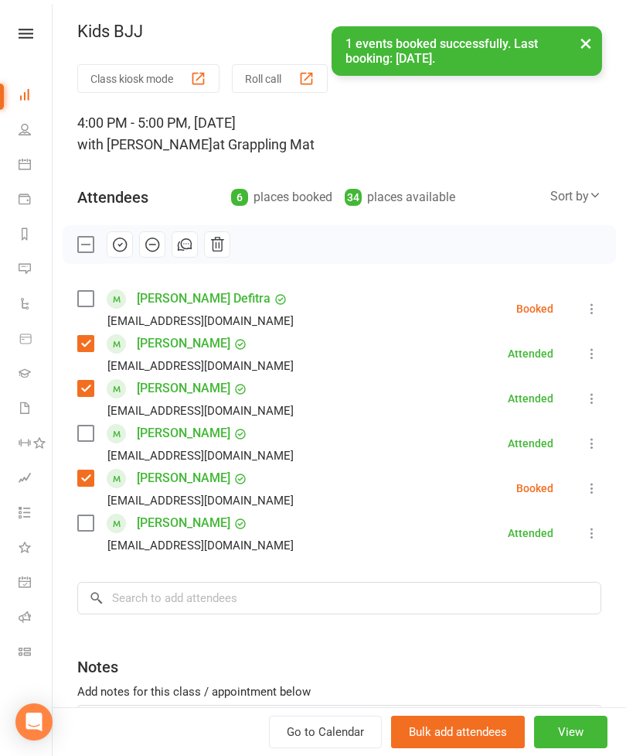
click at [92, 299] on label at bounding box center [84, 298] width 15 height 15
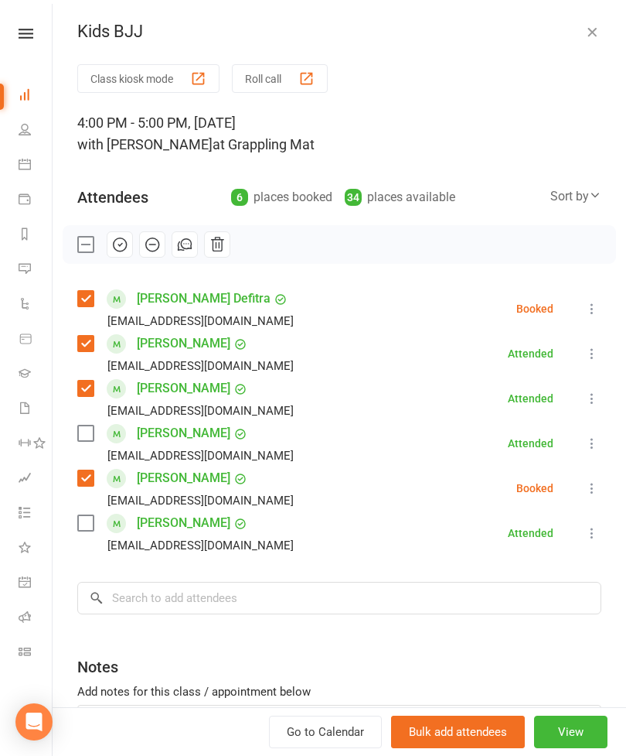
click at [86, 440] on label at bounding box center [84, 432] width 15 height 15
click at [255, 605] on input "search" at bounding box center [339, 598] width 524 height 32
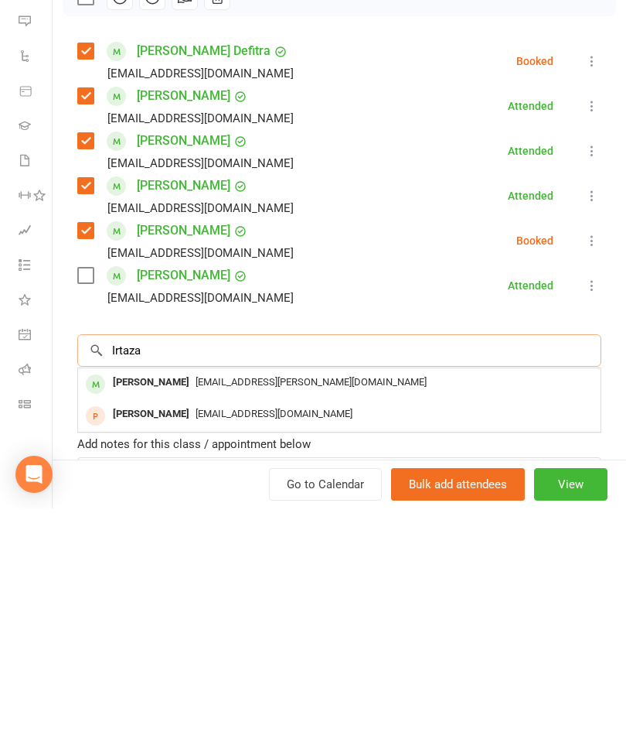
type input "Irtaza"
click at [180, 619] on div "[PERSON_NAME]" at bounding box center [151, 630] width 89 height 22
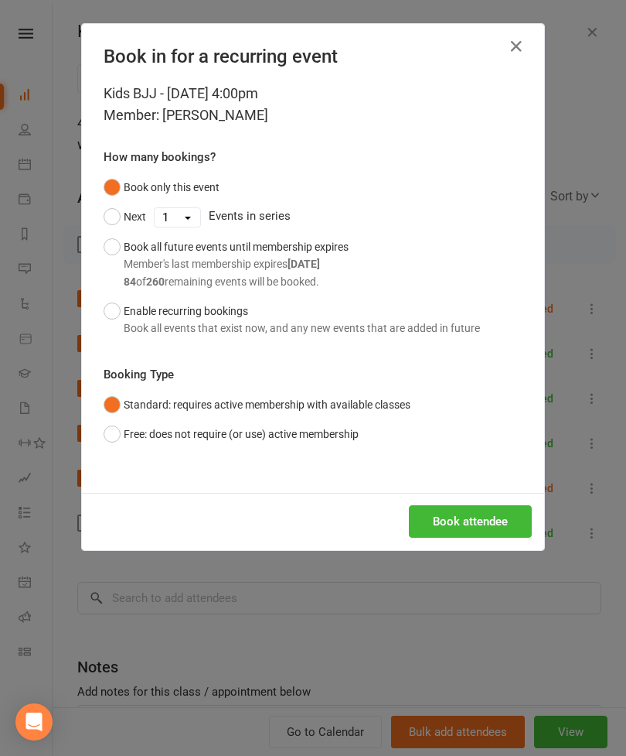
click at [482, 497] on div "Book attendee" at bounding box center [313, 521] width 463 height 57
click at [489, 513] on button "Book attendee" at bounding box center [470, 521] width 123 height 32
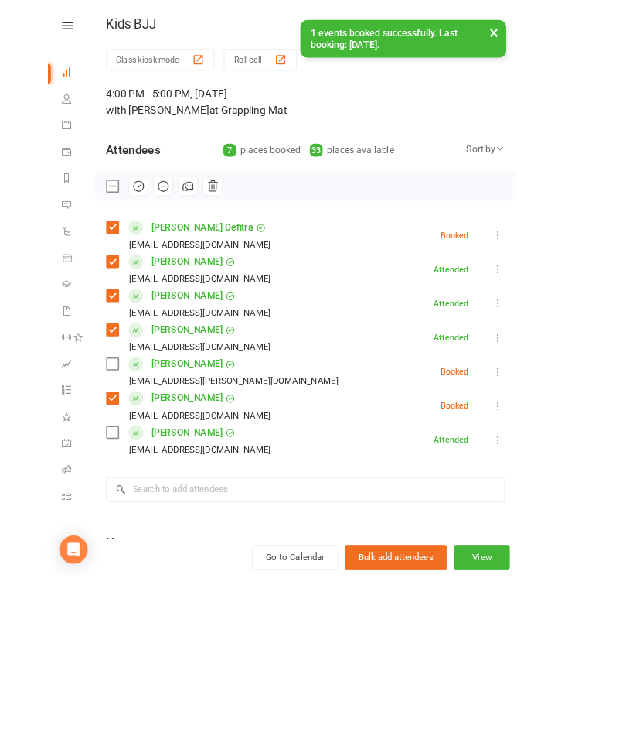
scroll to position [1025, 0]
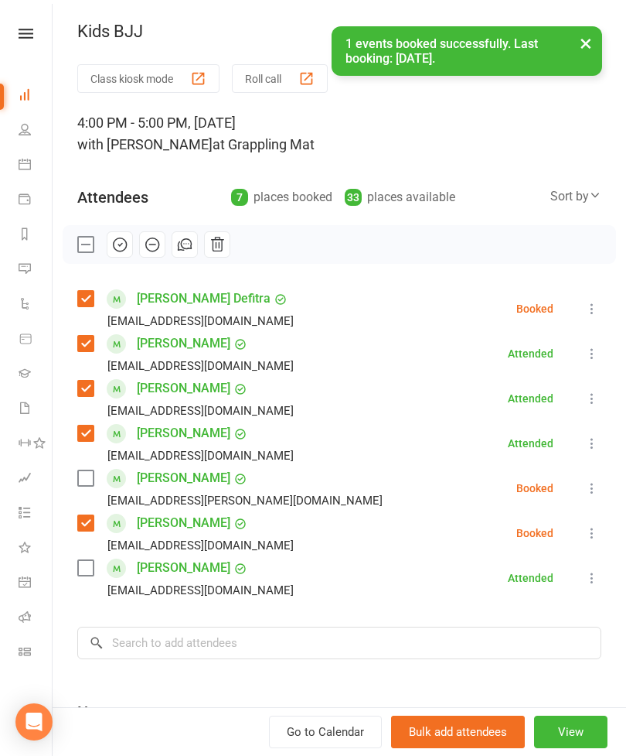
click at [90, 480] on label at bounding box center [84, 477] width 15 height 15
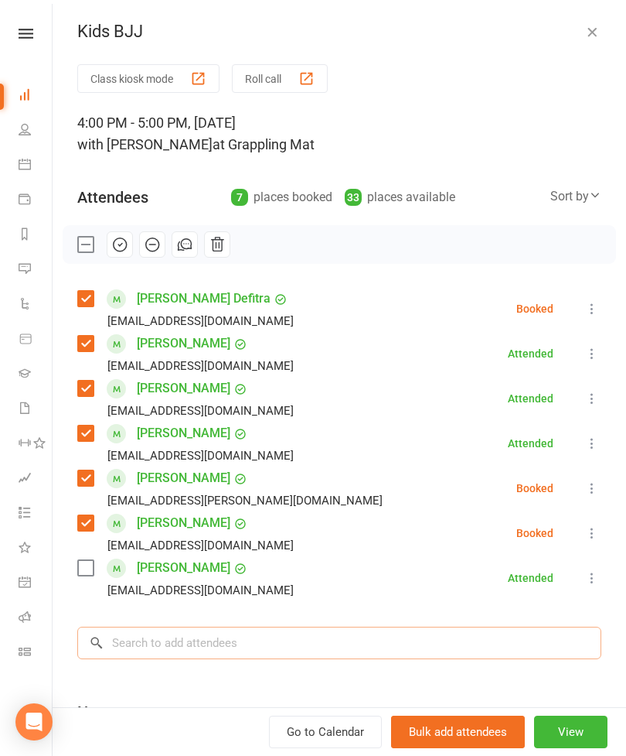
click at [342, 645] on input "search" at bounding box center [339, 642] width 524 height 32
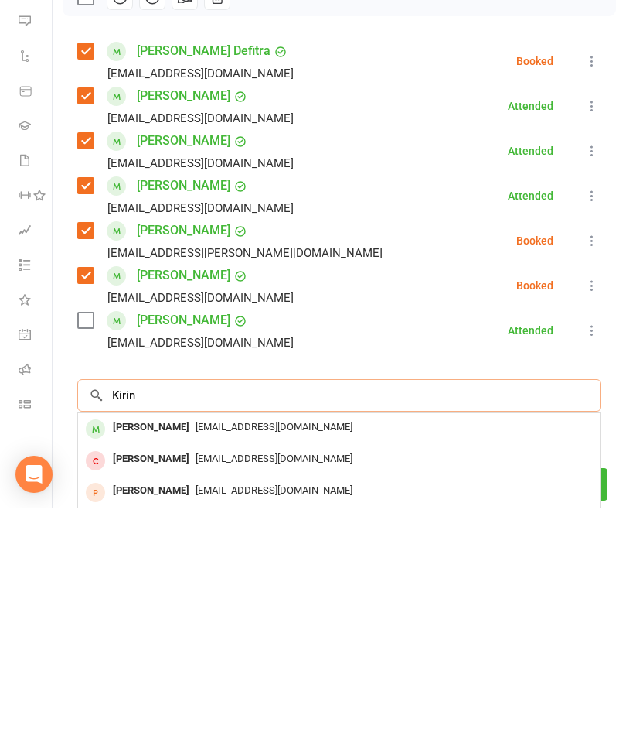
type input "Kirin"
click at [199, 668] on span "[EMAIL_ADDRESS][DOMAIN_NAME]" at bounding box center [274, 674] width 157 height 12
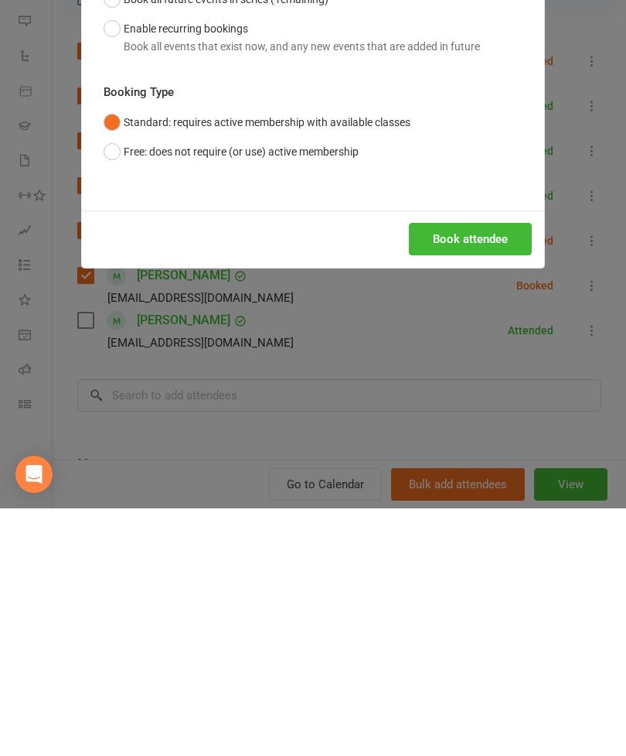
scroll to position [1389, 0]
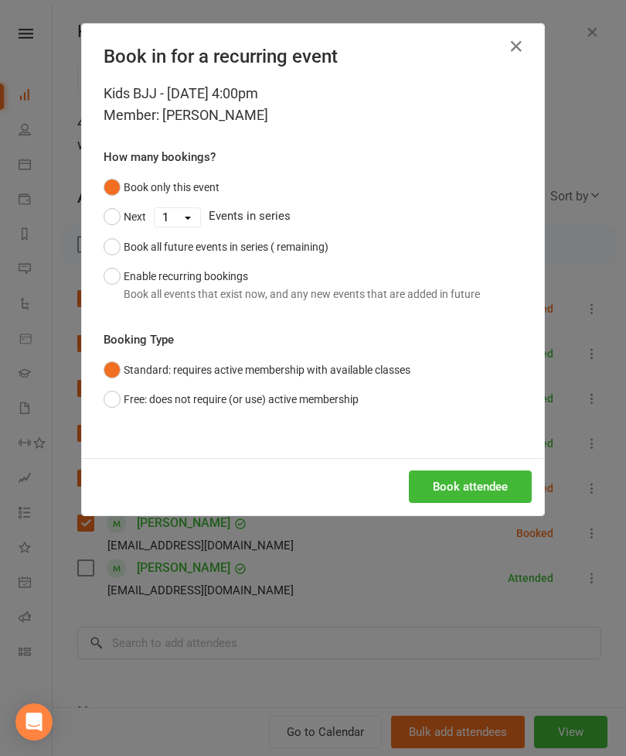
click at [481, 499] on button "Book attendee" at bounding box center [470, 486] width 123 height 32
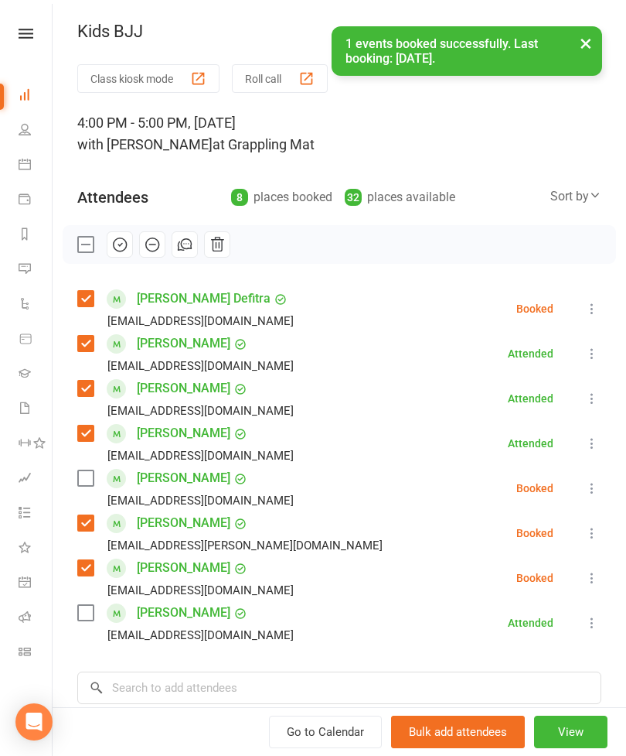
click at [80, 486] on label at bounding box center [84, 477] width 15 height 15
click at [220, 691] on input "search" at bounding box center [339, 687] width 524 height 32
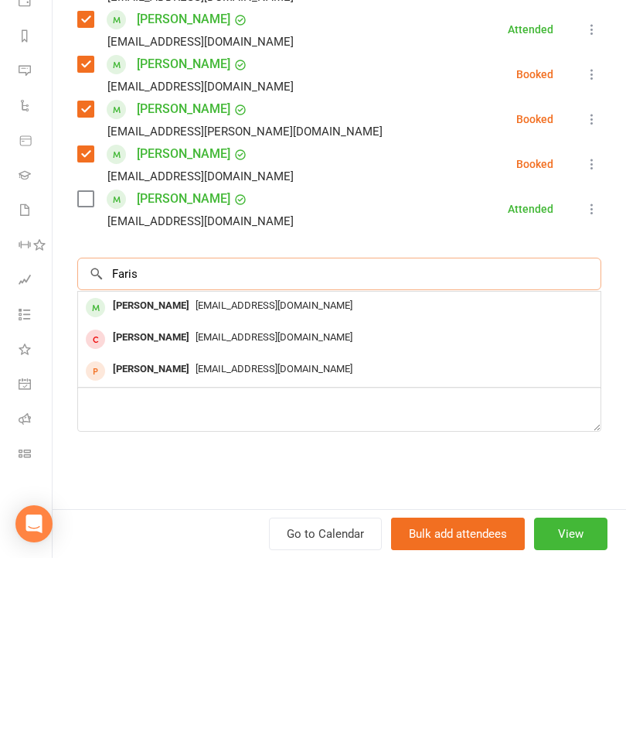
scroll to position [216, 0]
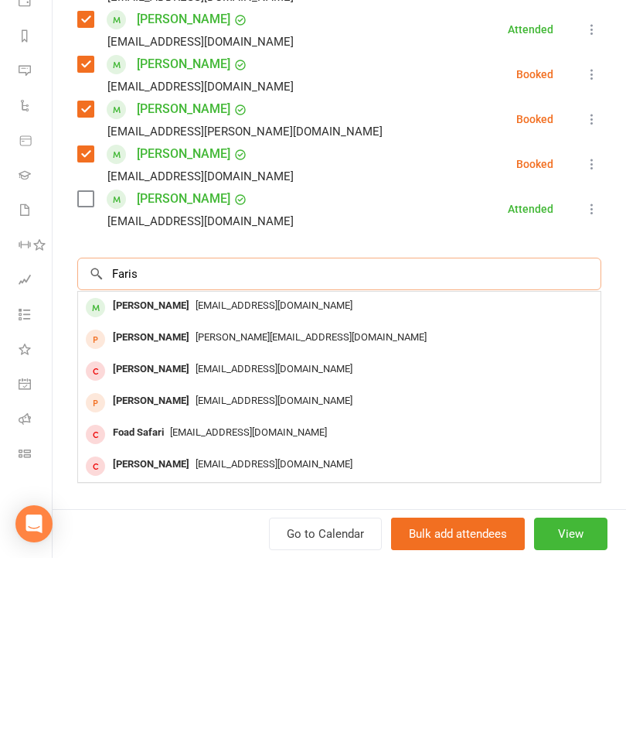
type input "Faris"
click at [172, 493] on div "[PERSON_NAME]" at bounding box center [151, 504] width 89 height 22
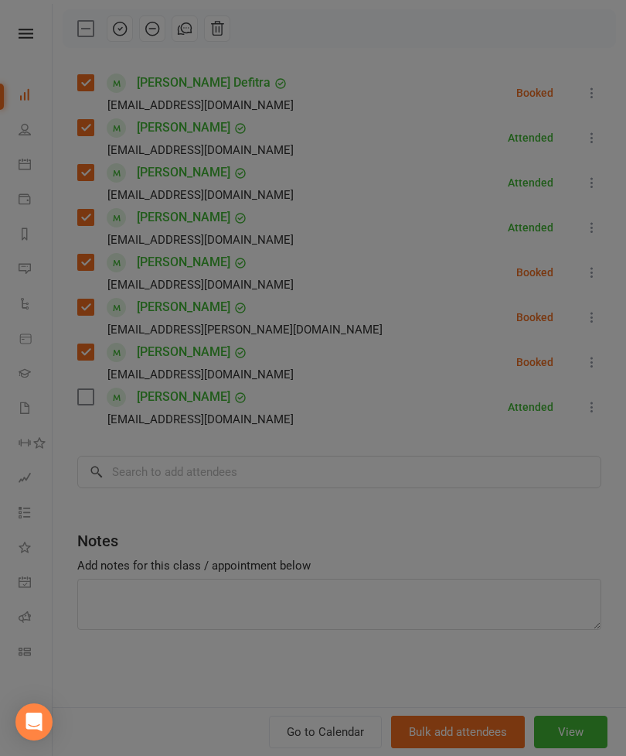
scroll to position [166, 0]
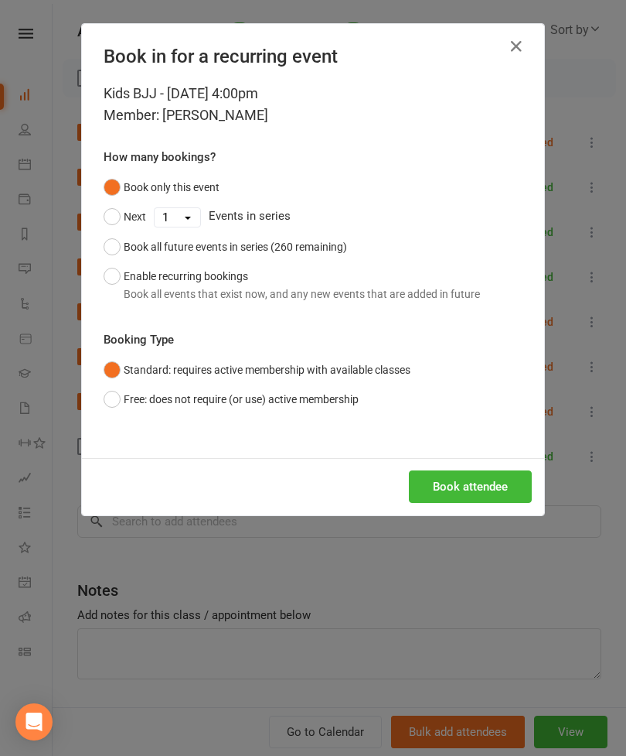
click at [466, 477] on button "Book attendee" at bounding box center [470, 486] width 123 height 32
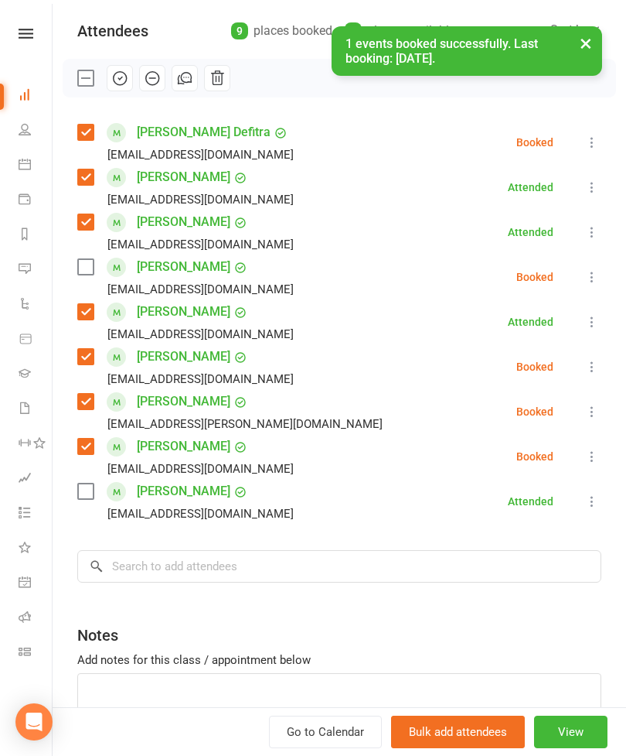
click at [93, 271] on label at bounding box center [84, 266] width 15 height 15
click at [224, 595] on div "Class kiosk mode Roll call 4:00 PM - 5:00 PM, [DATE] with [PERSON_NAME] at Grap…" at bounding box center [340, 349] width 574 height 903
click at [268, 575] on input "search" at bounding box center [339, 566] width 524 height 32
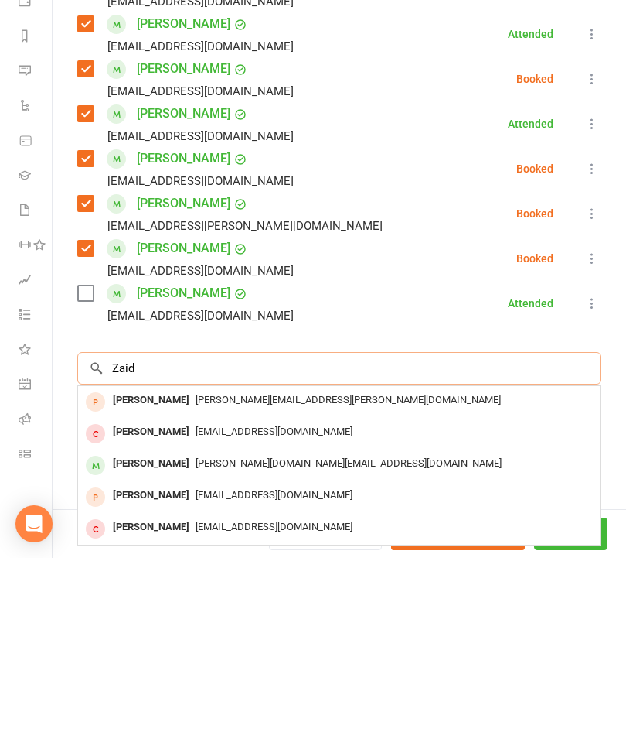
scroll to position [1701, 0]
type input "Zaid"
click at [182, 650] on div "[PERSON_NAME][DOMAIN_NAME][EMAIL_ADDRESS][DOMAIN_NAME]" at bounding box center [339, 661] width 510 height 22
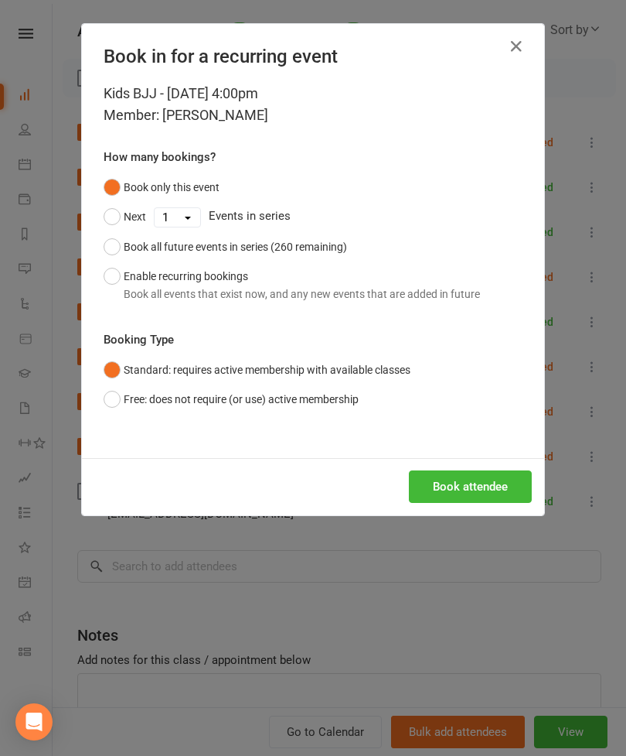
click at [489, 477] on button "Book attendee" at bounding box center [470, 486] width 123 height 32
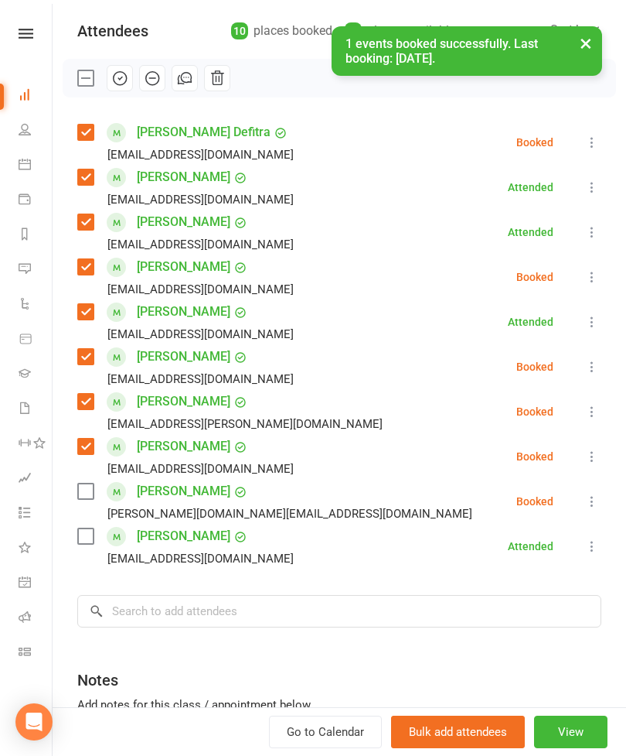
click at [93, 491] on label at bounding box center [84, 490] width 15 height 15
click at [102, 541] on div "[PERSON_NAME] [EMAIL_ADDRESS][DOMAIN_NAME]" at bounding box center [188, 546] width 223 height 45
click at [84, 544] on label at bounding box center [84, 535] width 15 height 15
click at [175, 617] on input "search" at bounding box center [339, 611] width 524 height 32
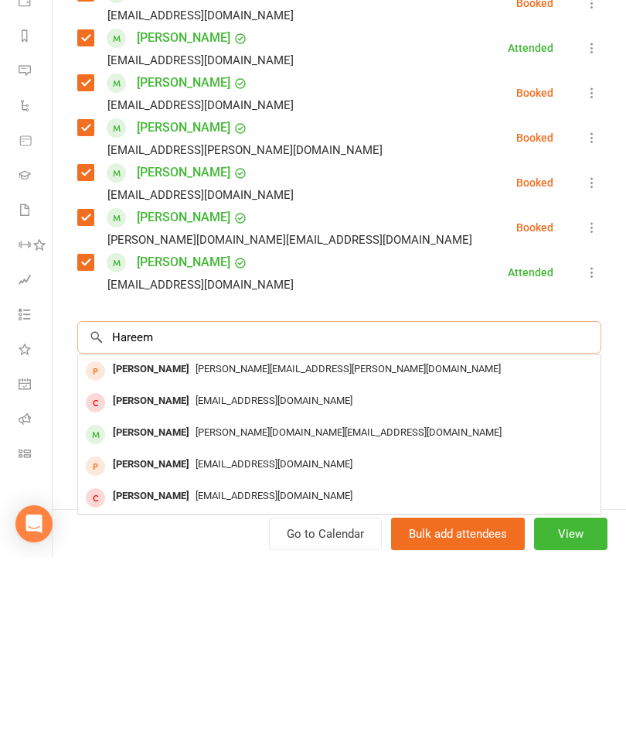
scroll to position [247, 0]
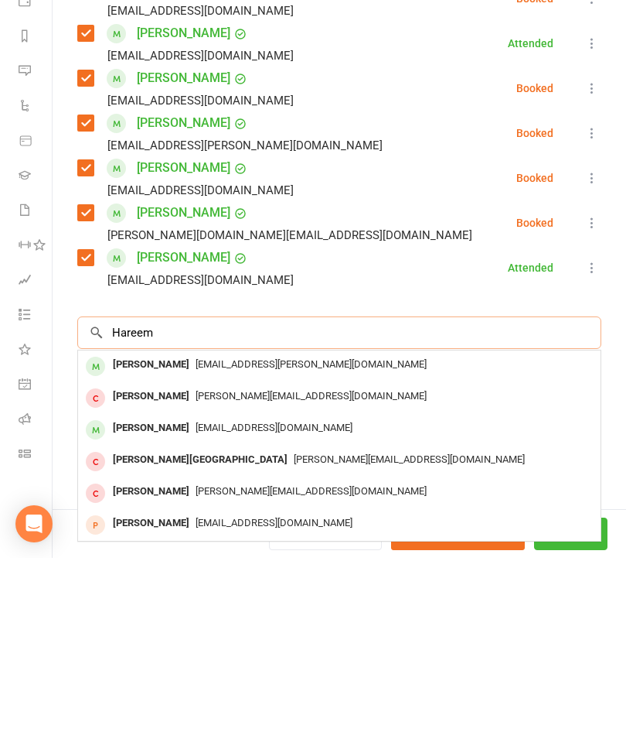
type input "Hareem"
click at [166, 551] on div "[PERSON_NAME]" at bounding box center [151, 562] width 89 height 22
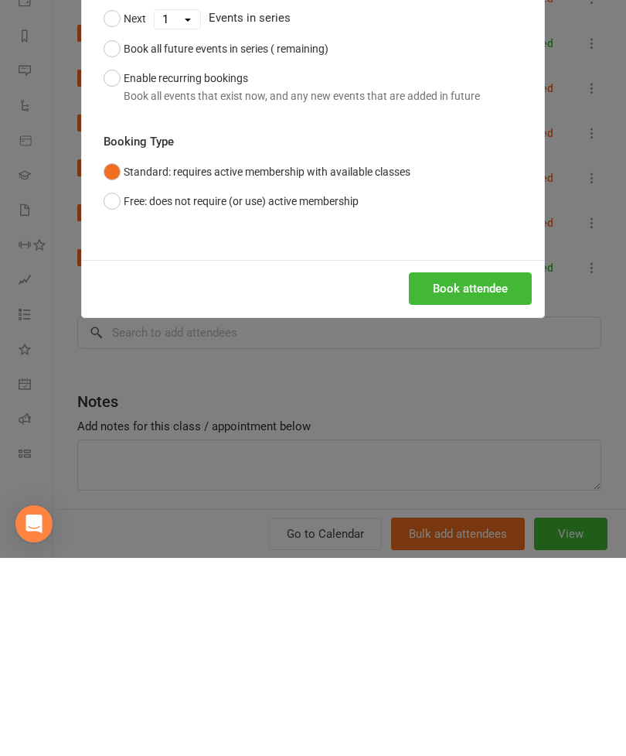
scroll to position [1651, 0]
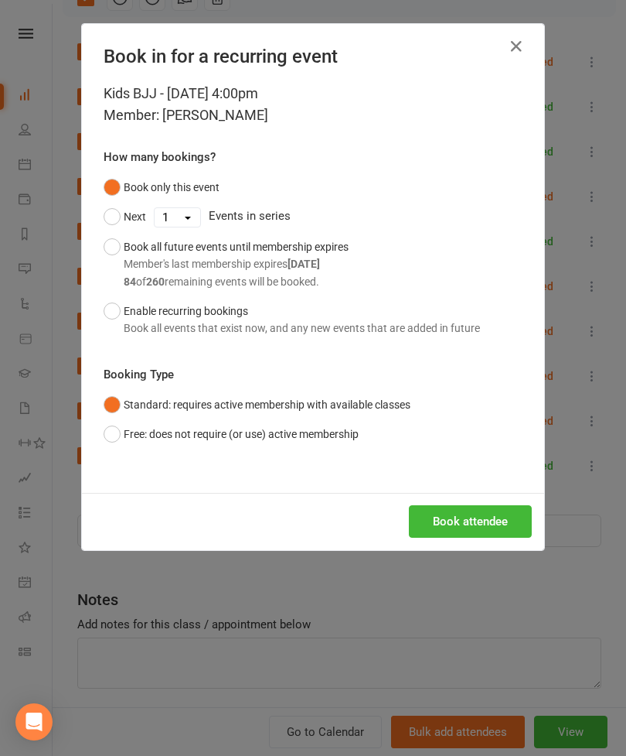
click at [464, 513] on button "Book attendee" at bounding box center [470, 521] width 123 height 32
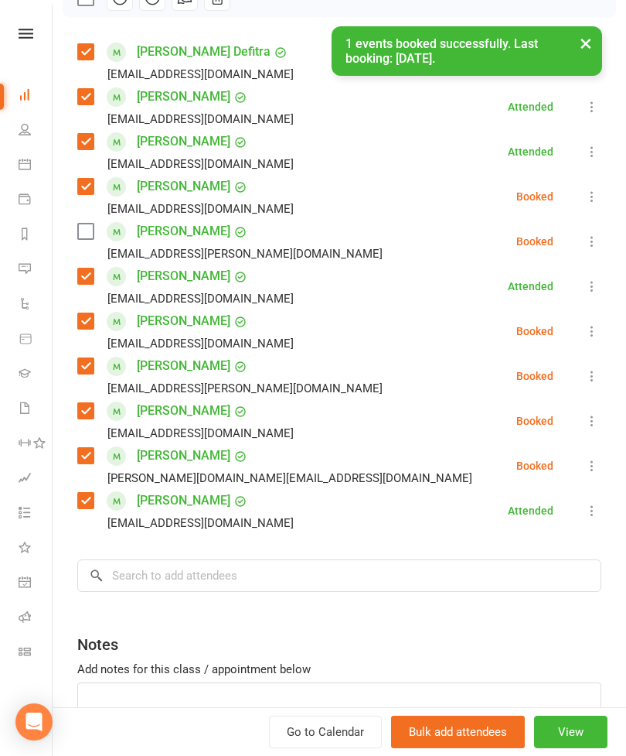
click at [93, 234] on label at bounding box center [84, 231] width 15 height 15
click at [211, 561] on input "search" at bounding box center [339, 575] width 524 height 32
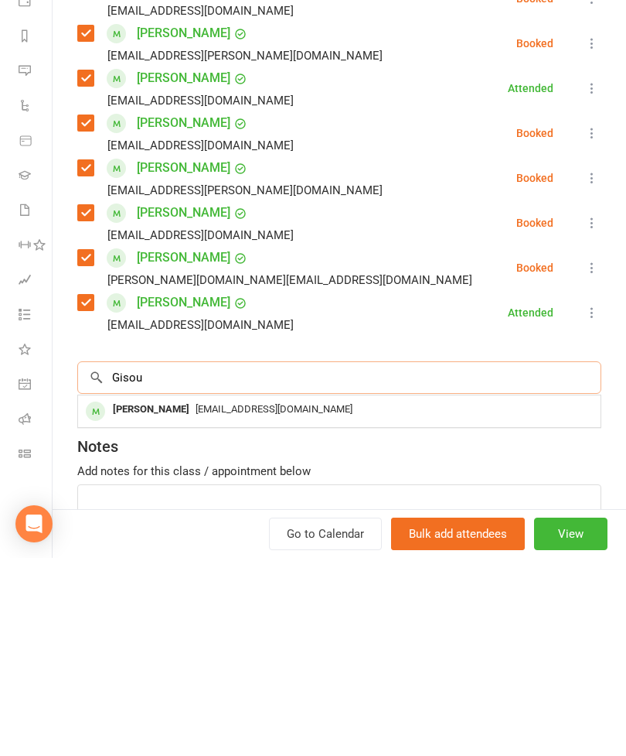
type input "Gisou"
click at [198, 601] on span "[EMAIL_ADDRESS][DOMAIN_NAME]" at bounding box center [274, 607] width 157 height 12
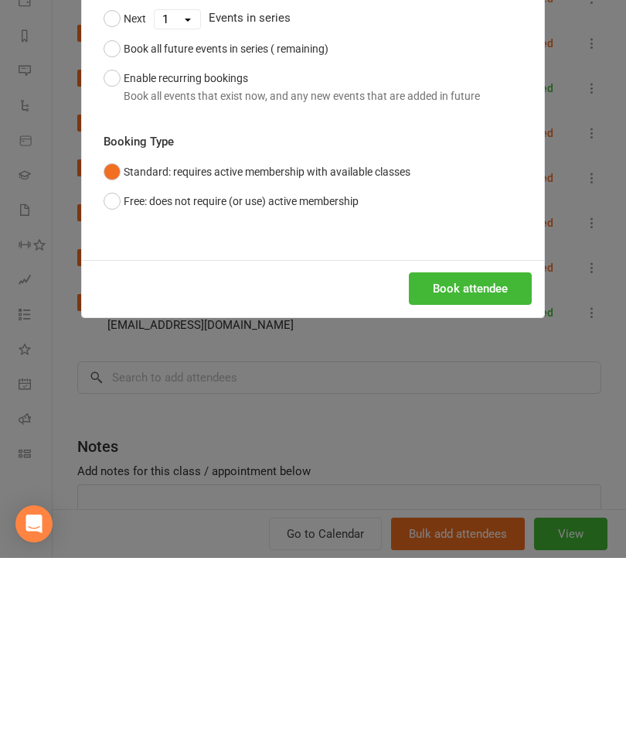
scroll to position [1651, 0]
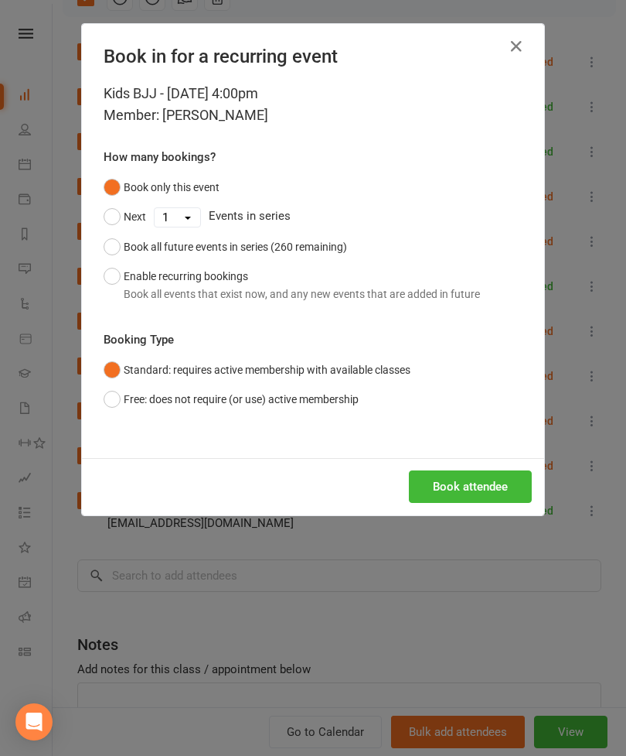
click at [477, 486] on button "Book attendee" at bounding box center [470, 486] width 123 height 32
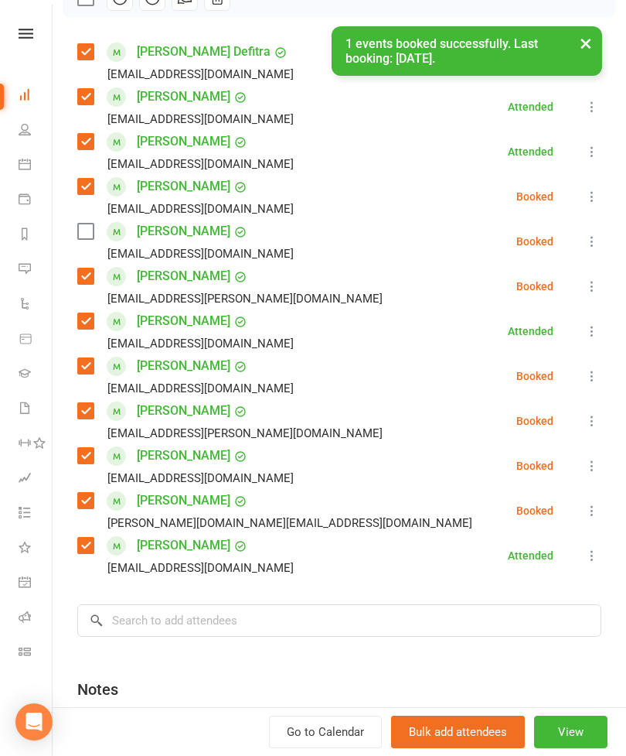
click at [81, 239] on label at bounding box center [84, 231] width 15 height 15
click at [215, 623] on input "search" at bounding box center [339, 620] width 524 height 32
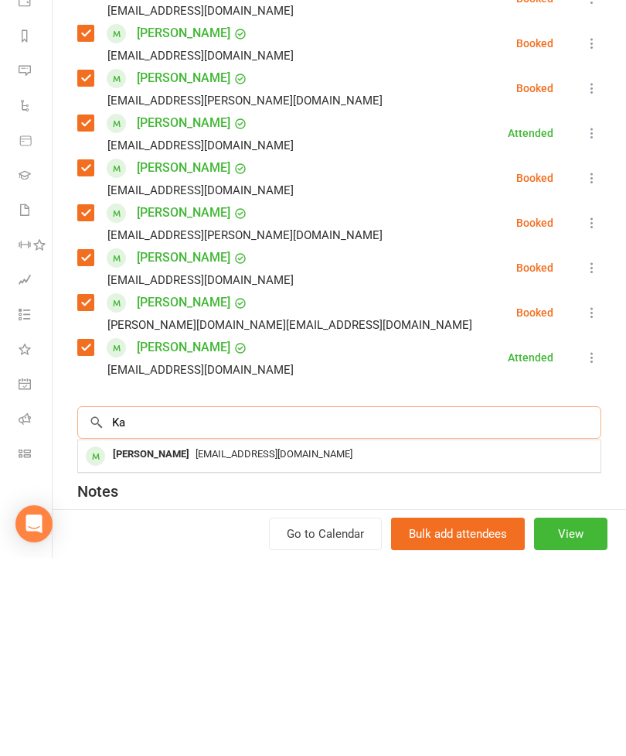
scroll to position [1701, 0]
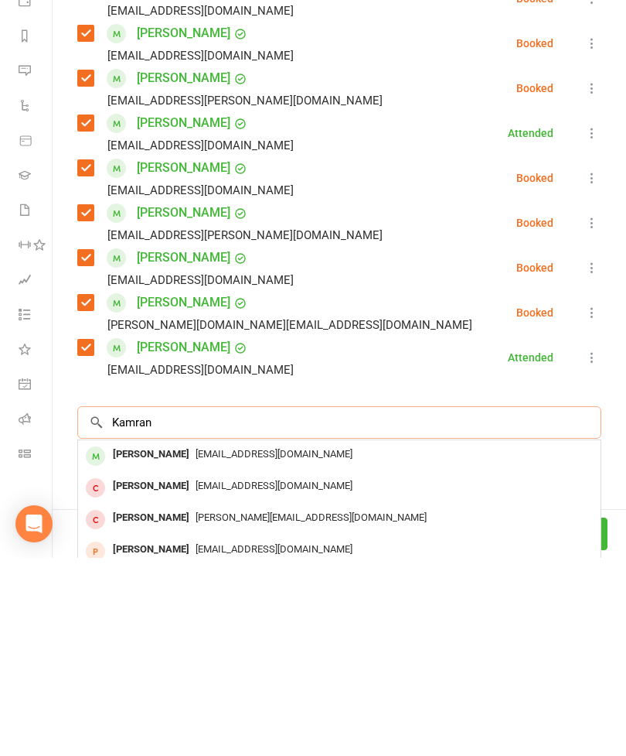
type input "Kamran"
click at [189, 641] on div "[PERSON_NAME]" at bounding box center [151, 652] width 89 height 22
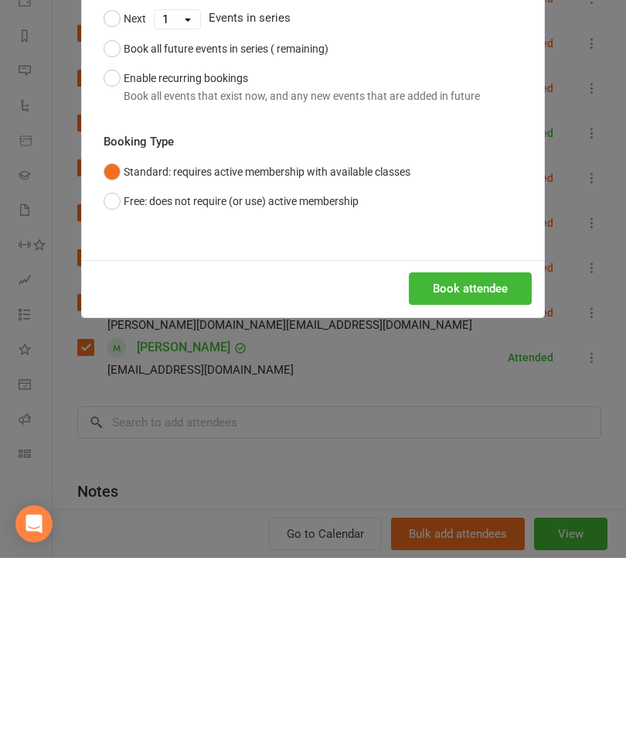
scroll to position [1651, 0]
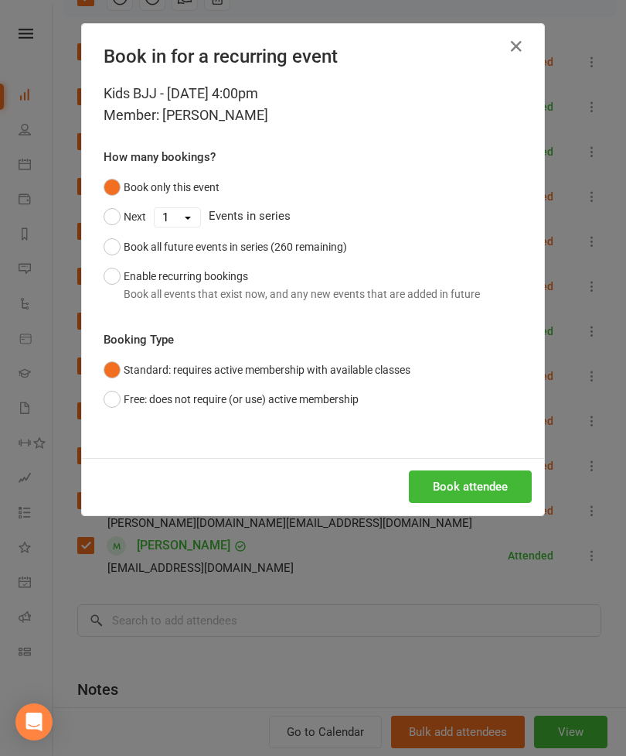
click at [458, 483] on button "Book attendee" at bounding box center [470, 486] width 123 height 32
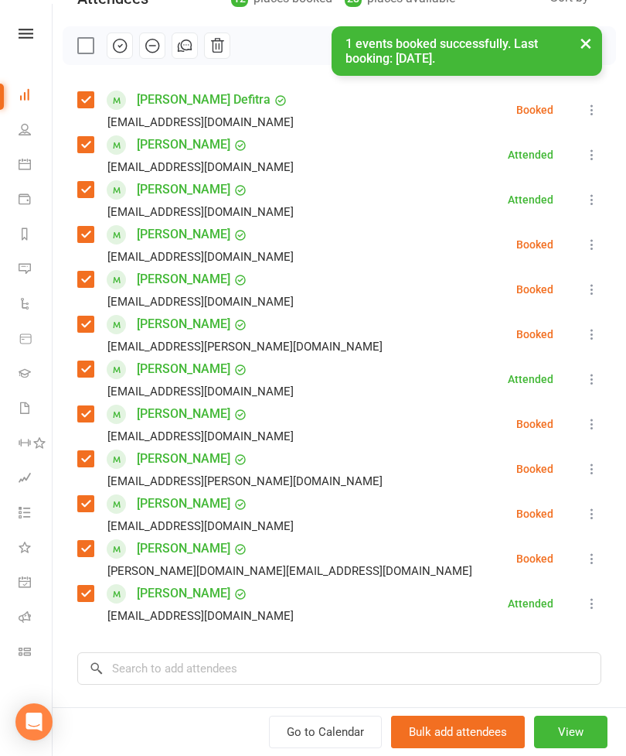
scroll to position [198, 0]
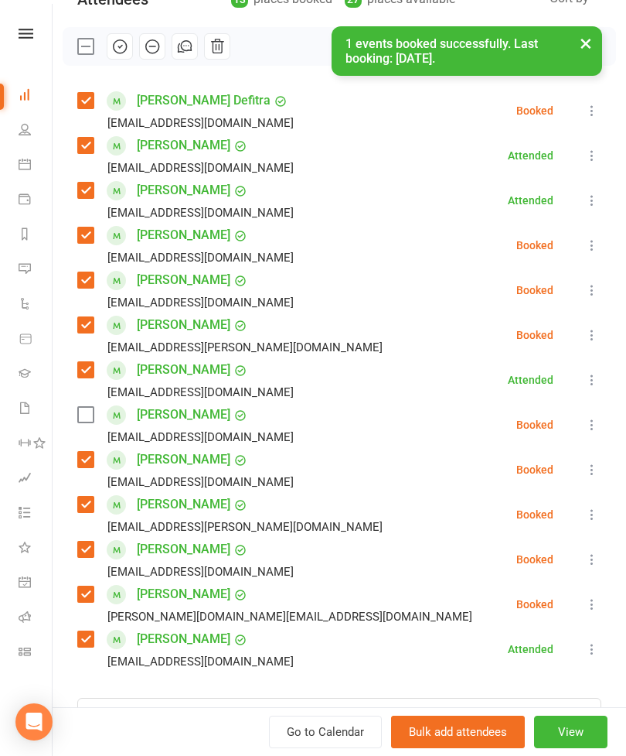
click at [84, 414] on label at bounding box center [84, 414] width 15 height 15
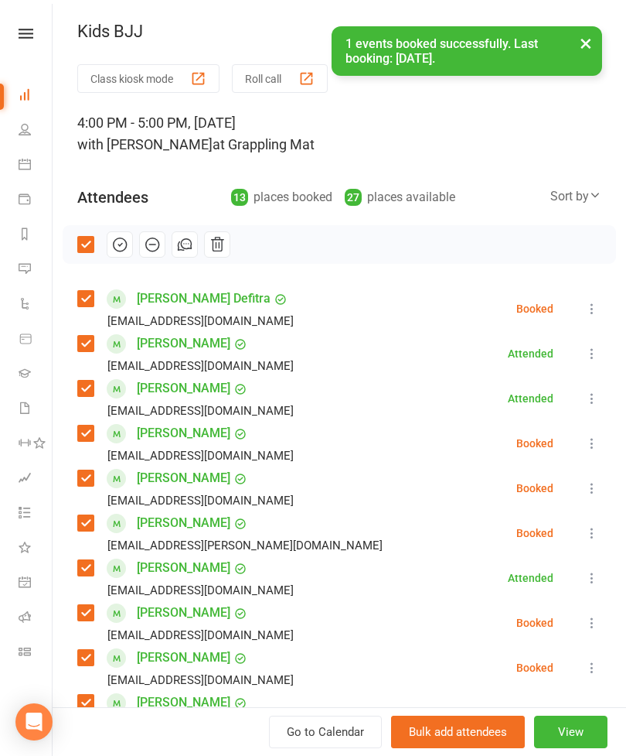
scroll to position [0, 0]
click at [120, 251] on icon "button" at bounding box center [120, 244] width 13 height 13
click at [586, 38] on button "×" at bounding box center [586, 42] width 28 height 33
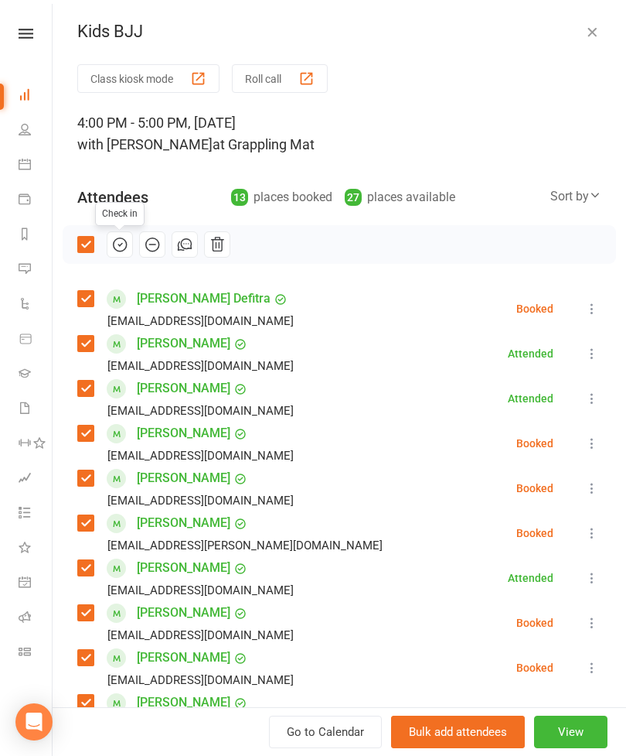
click at [590, 28] on icon "button" at bounding box center [592, 31] width 15 height 15
